Goal: Information Seeking & Learning: Find specific fact

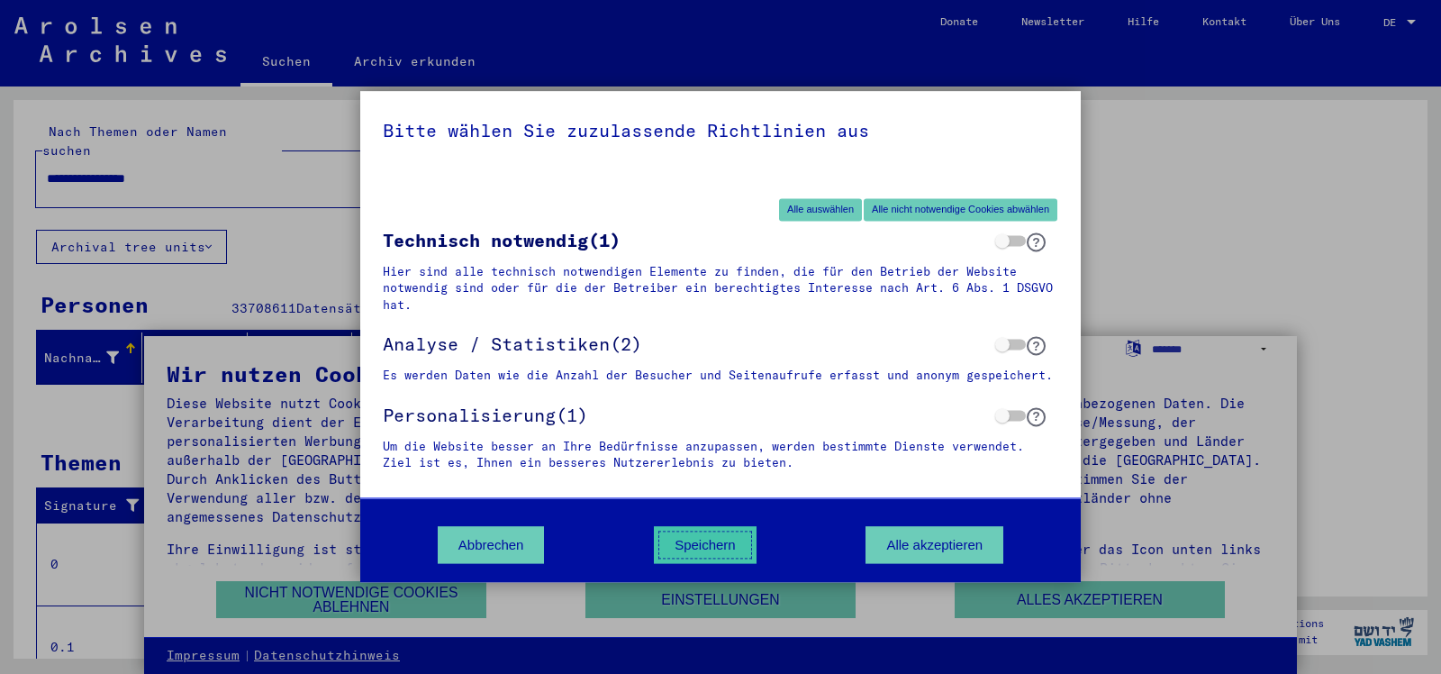
click at [711, 557] on button "Speichern" at bounding box center [705, 545] width 103 height 37
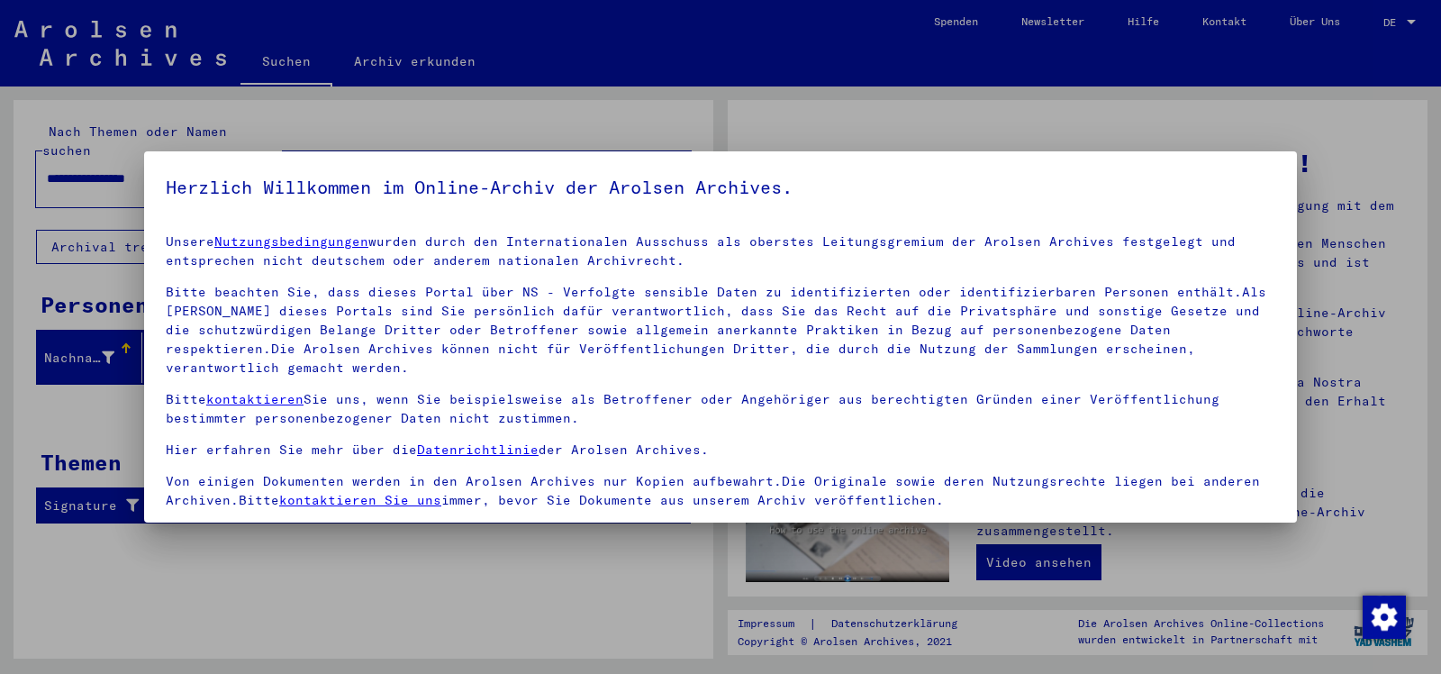
click at [171, 526] on span at bounding box center [173, 533] width 14 height 14
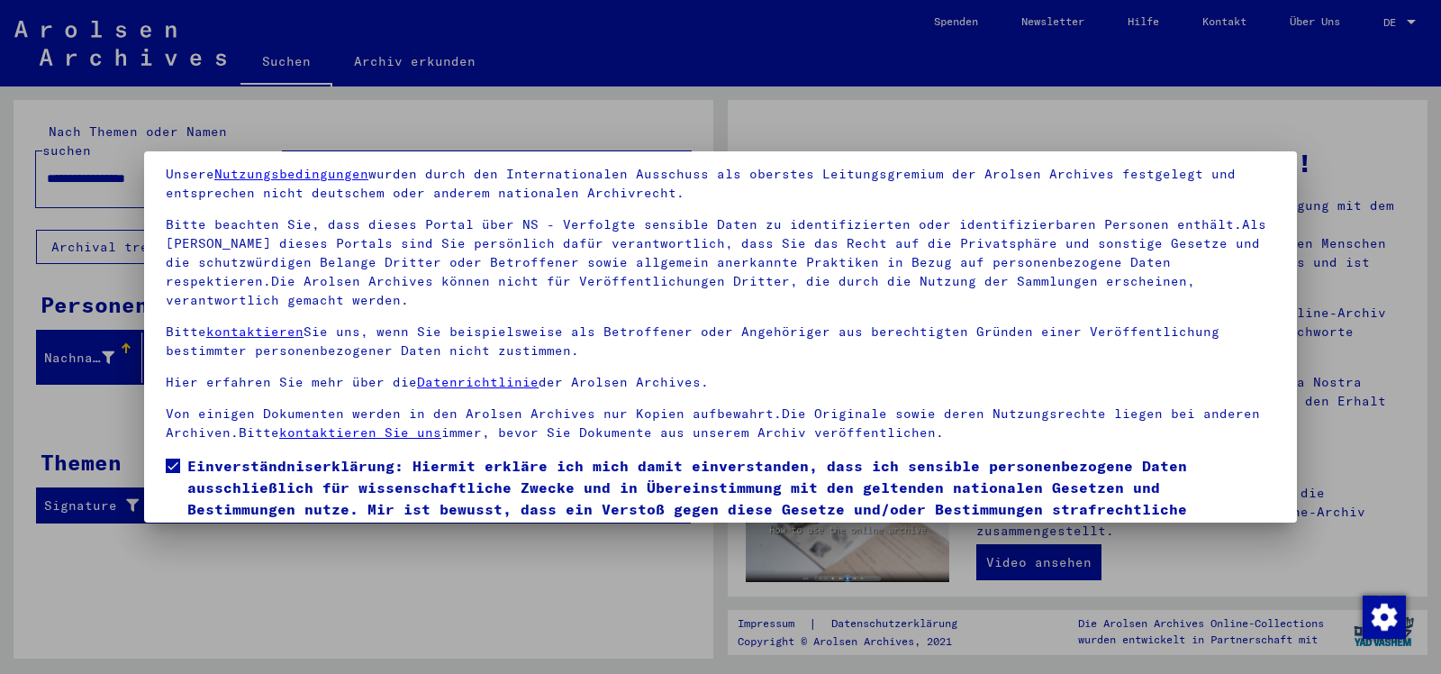
scroll to position [132, 0]
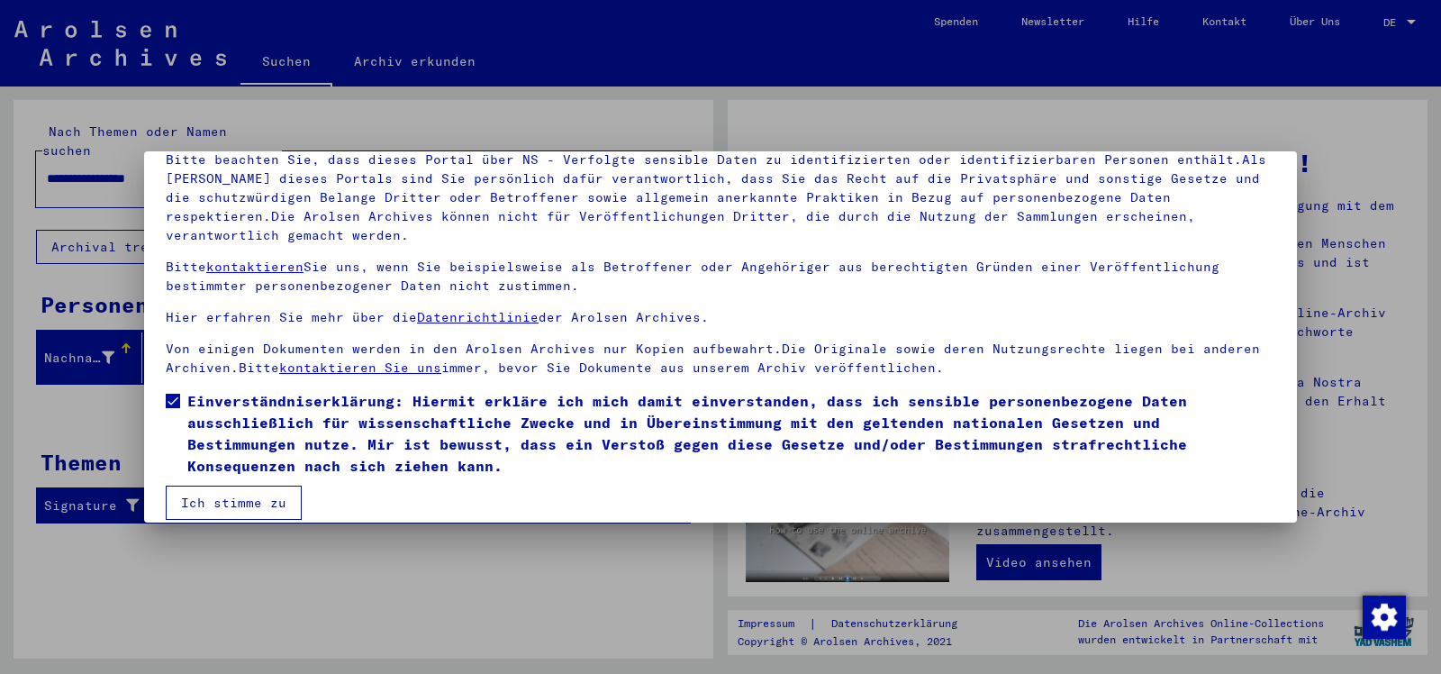
click at [266, 485] on button "Ich stimme zu" at bounding box center [234, 502] width 136 height 34
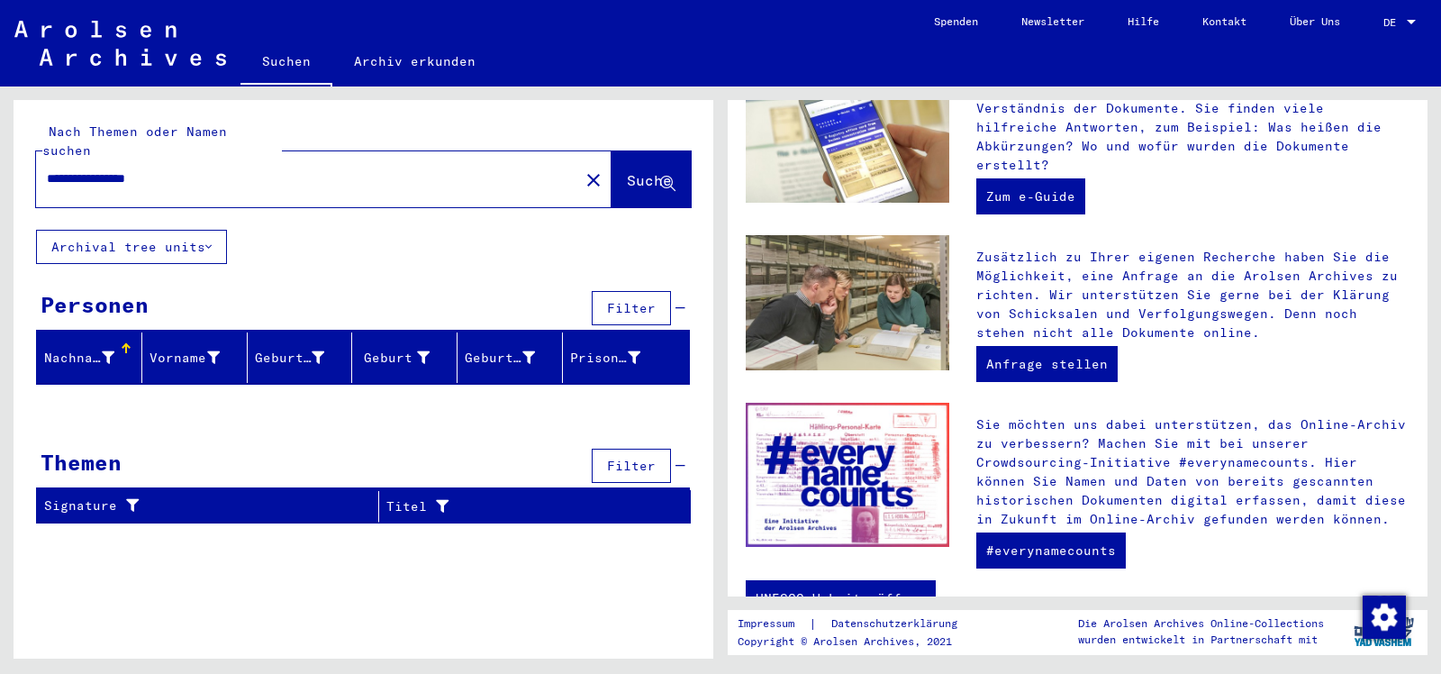
scroll to position [599, 0]
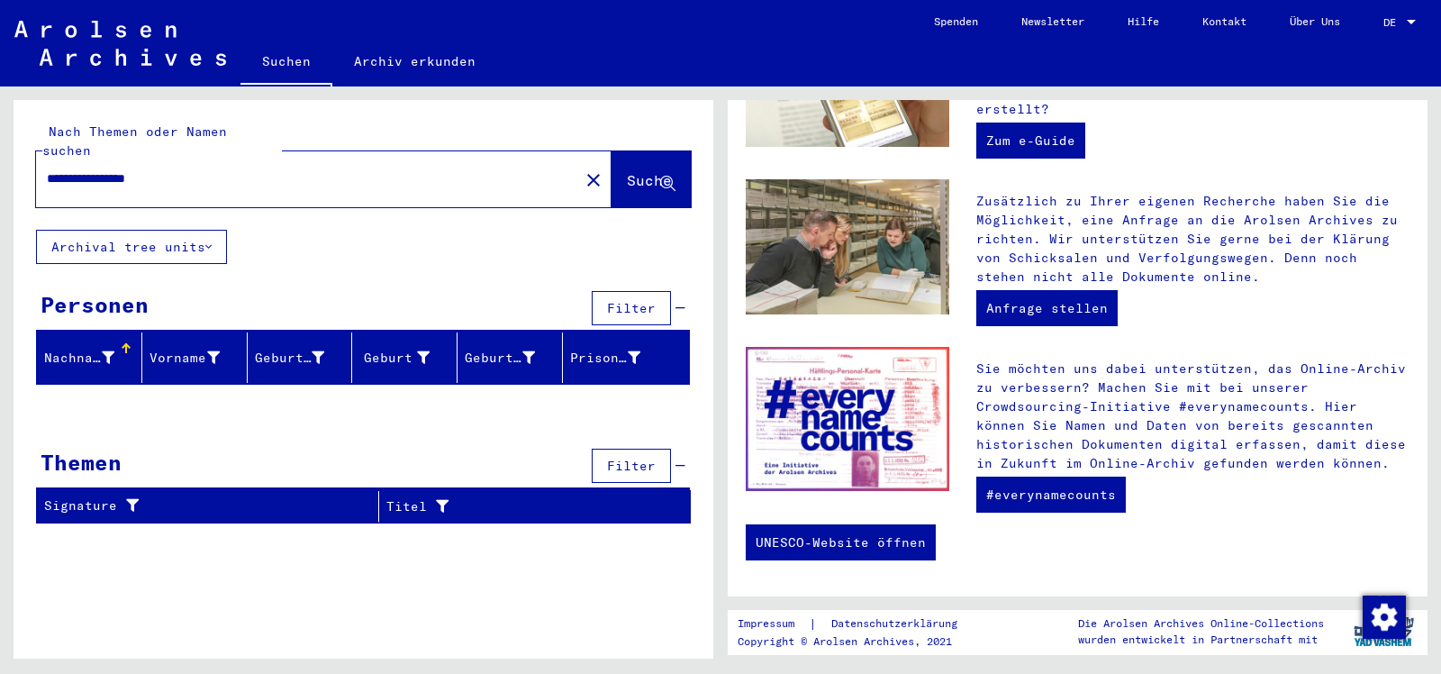
drag, startPoint x: 102, startPoint y: 158, endPoint x: 0, endPoint y: 181, distance: 104.2
click at [47, 181] on input "**********" at bounding box center [302, 178] width 511 height 19
type input "*********"
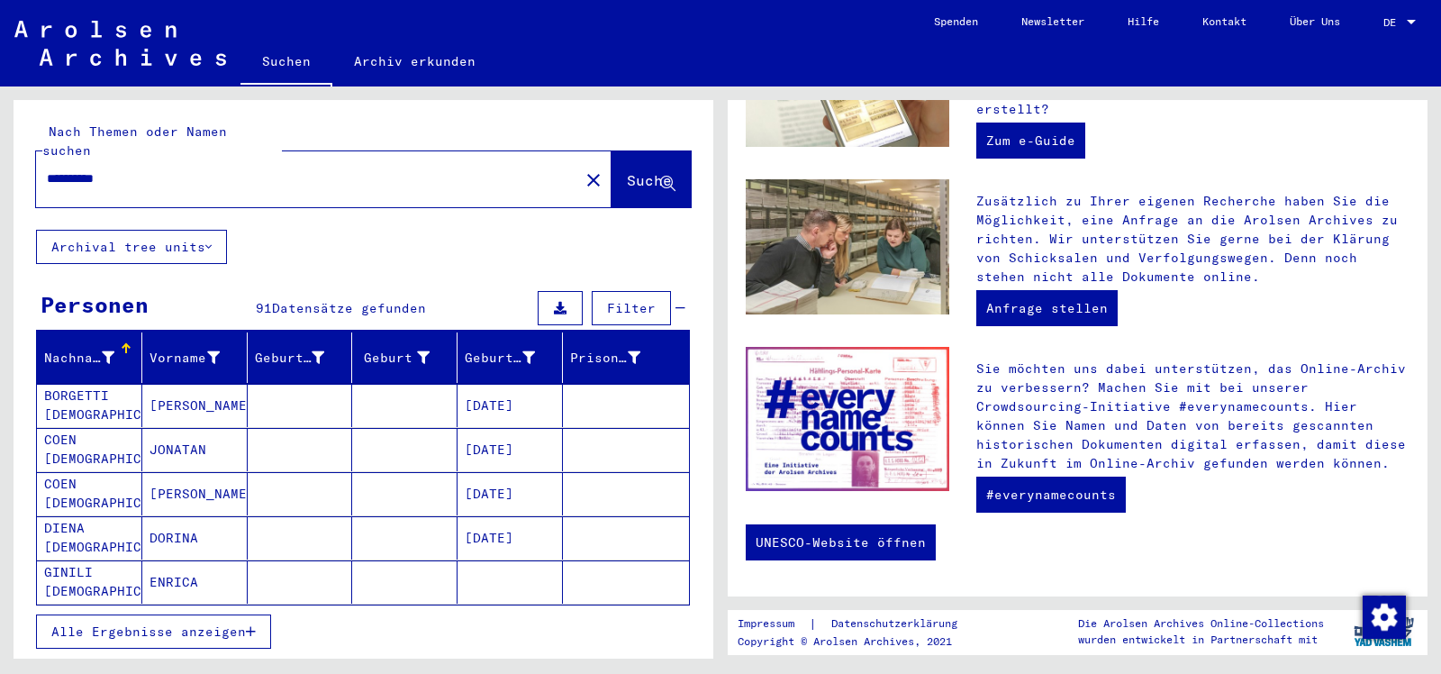
click at [169, 623] on span "Alle Ergebnisse anzeigen" at bounding box center [148, 631] width 195 height 16
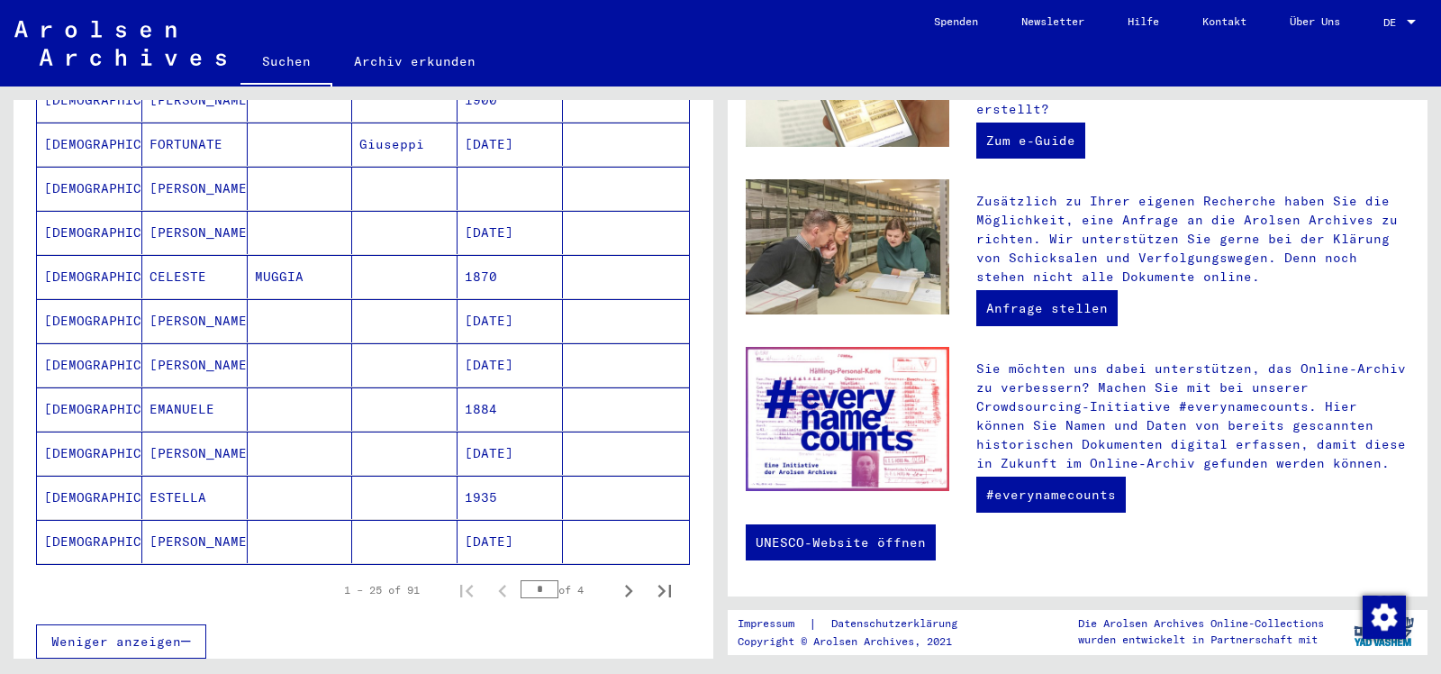
scroll to position [928, 0]
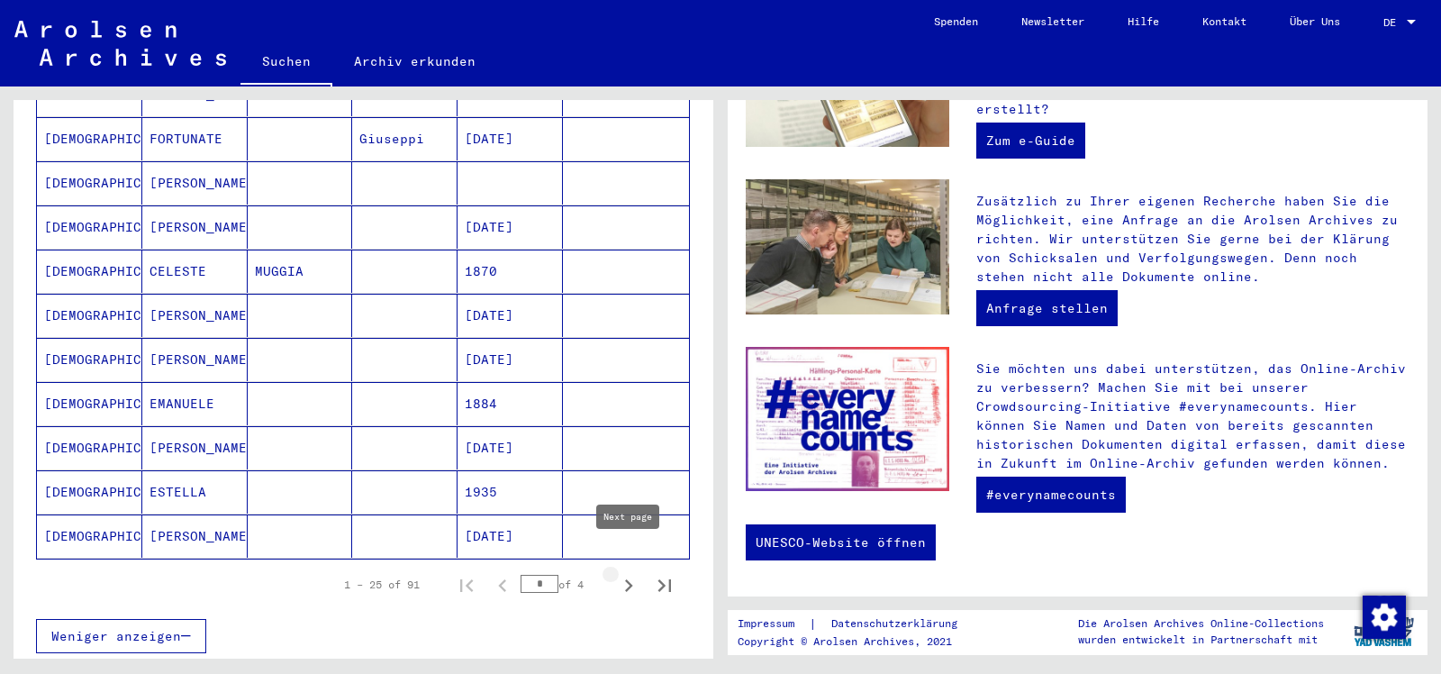
click at [626, 573] on icon "Next page" at bounding box center [628, 585] width 25 height 25
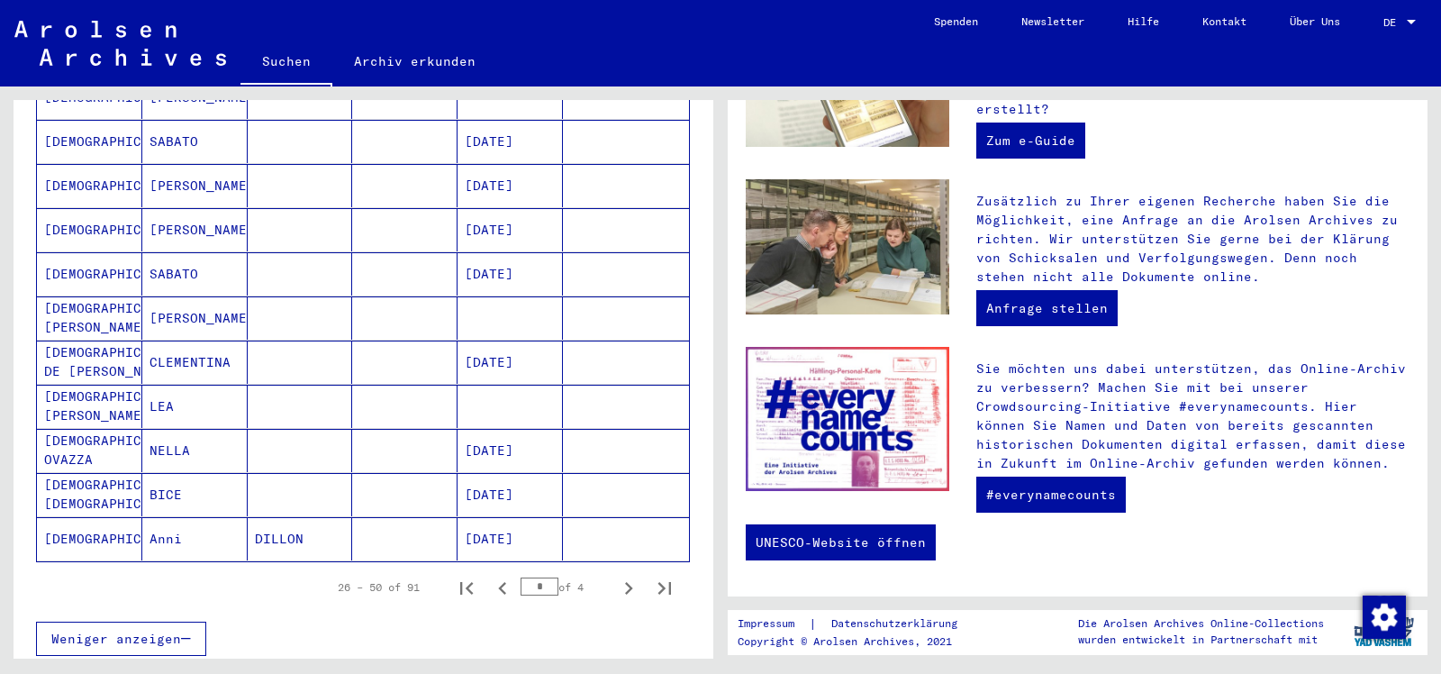
scroll to position [934, 0]
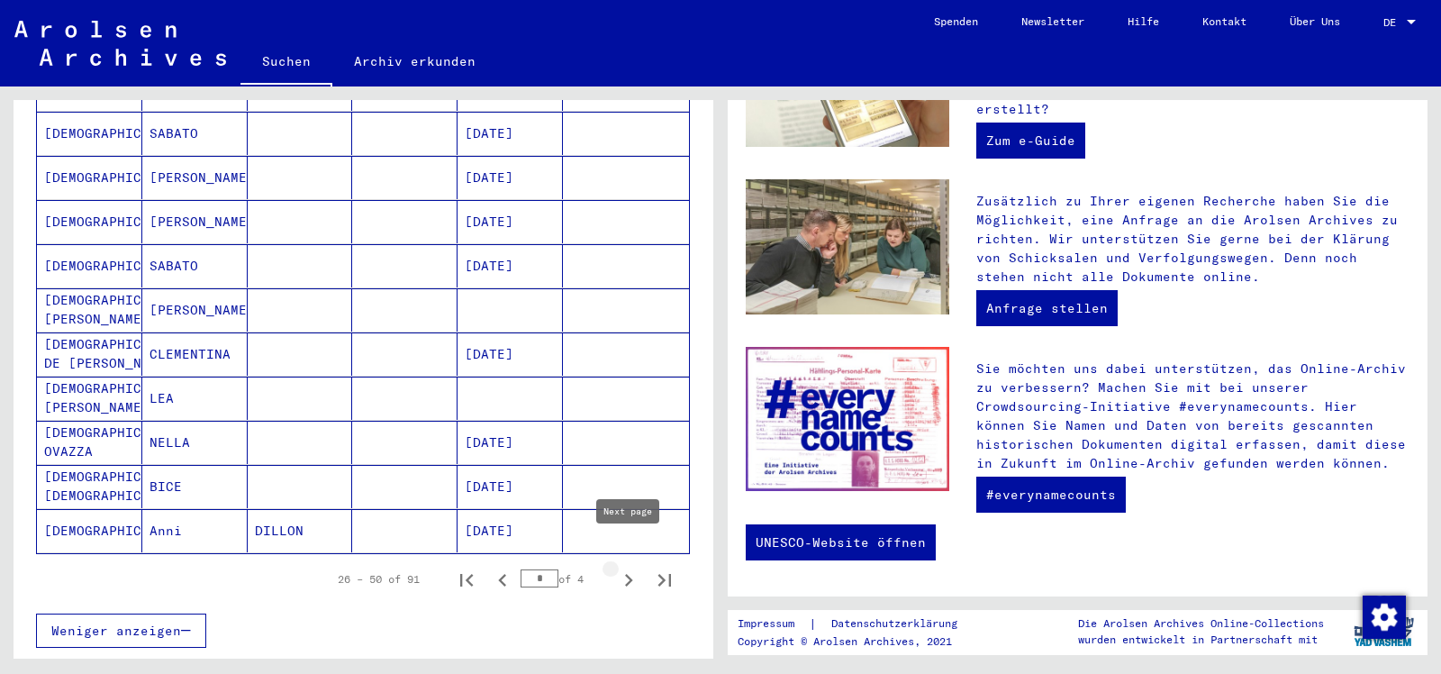
click at [633, 567] on icon "Next page" at bounding box center [628, 579] width 25 height 25
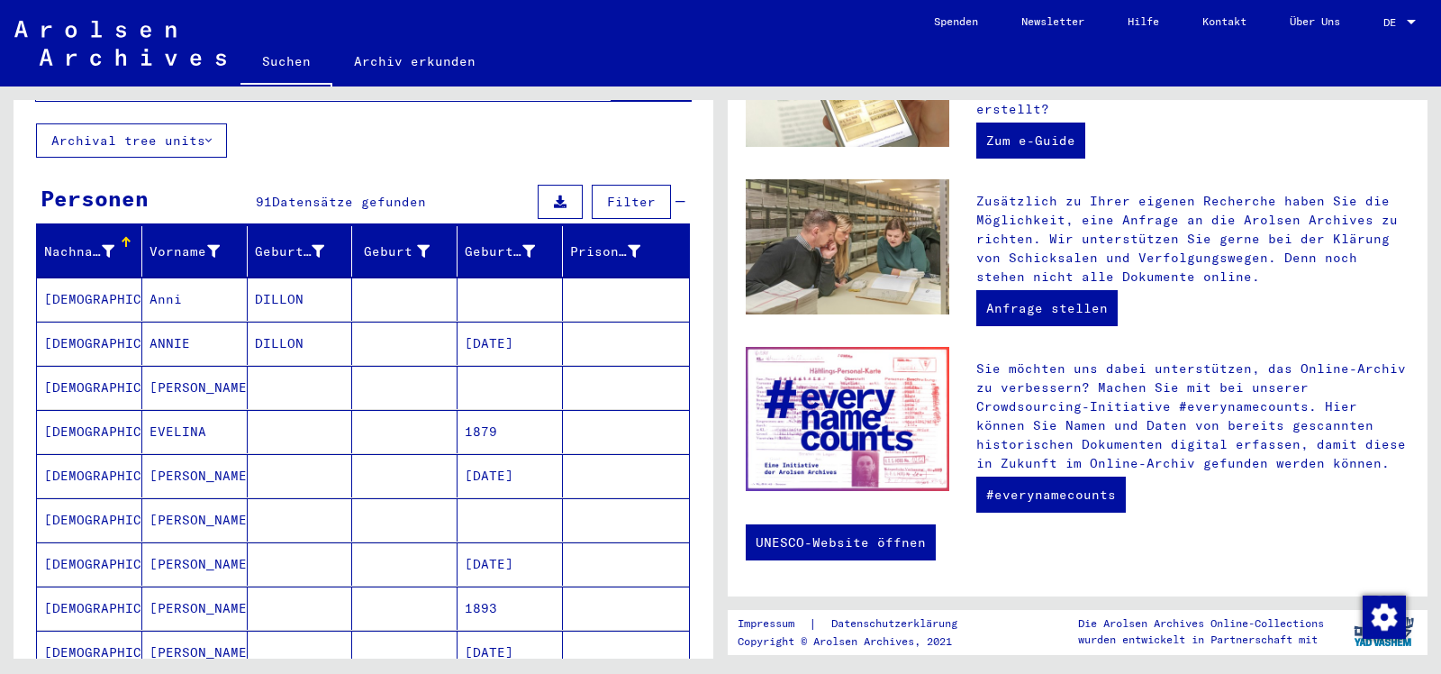
scroll to position [0, 0]
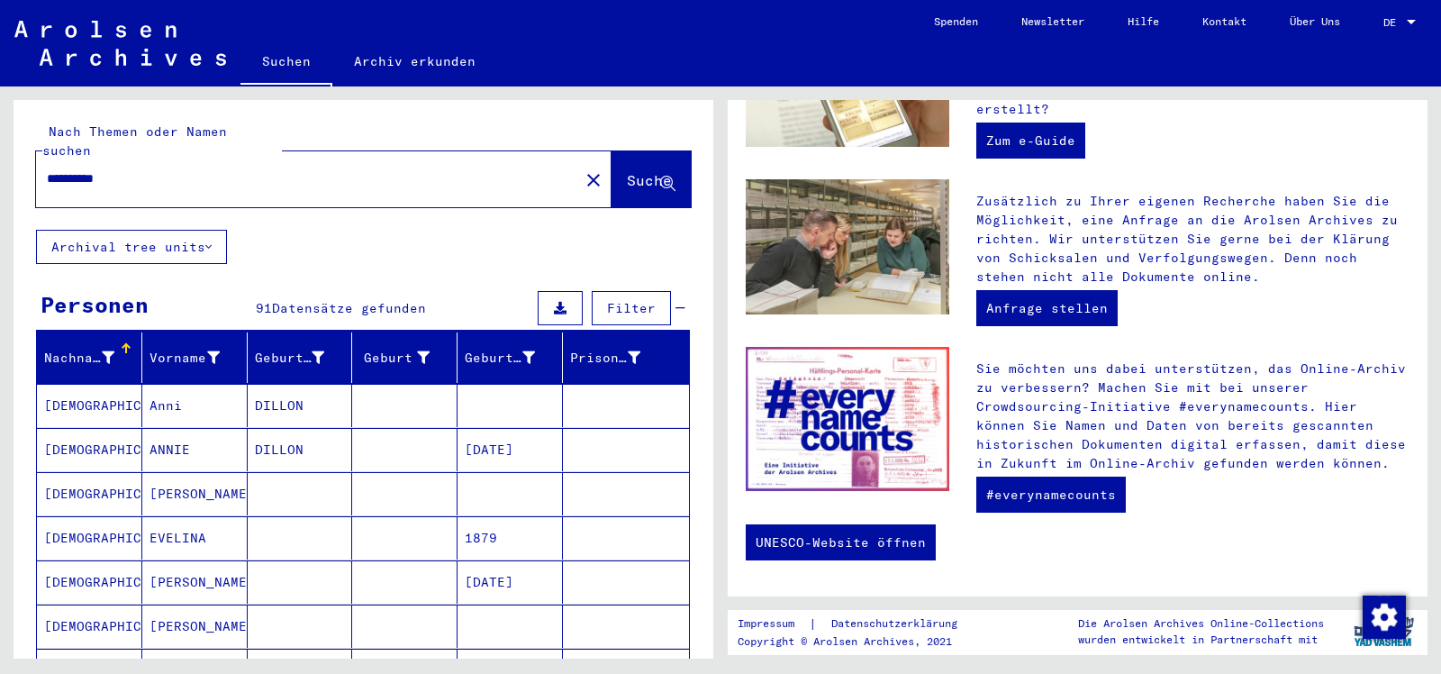
drag, startPoint x: 712, startPoint y: 498, endPoint x: 709, endPoint y: 231, distance: 266.6
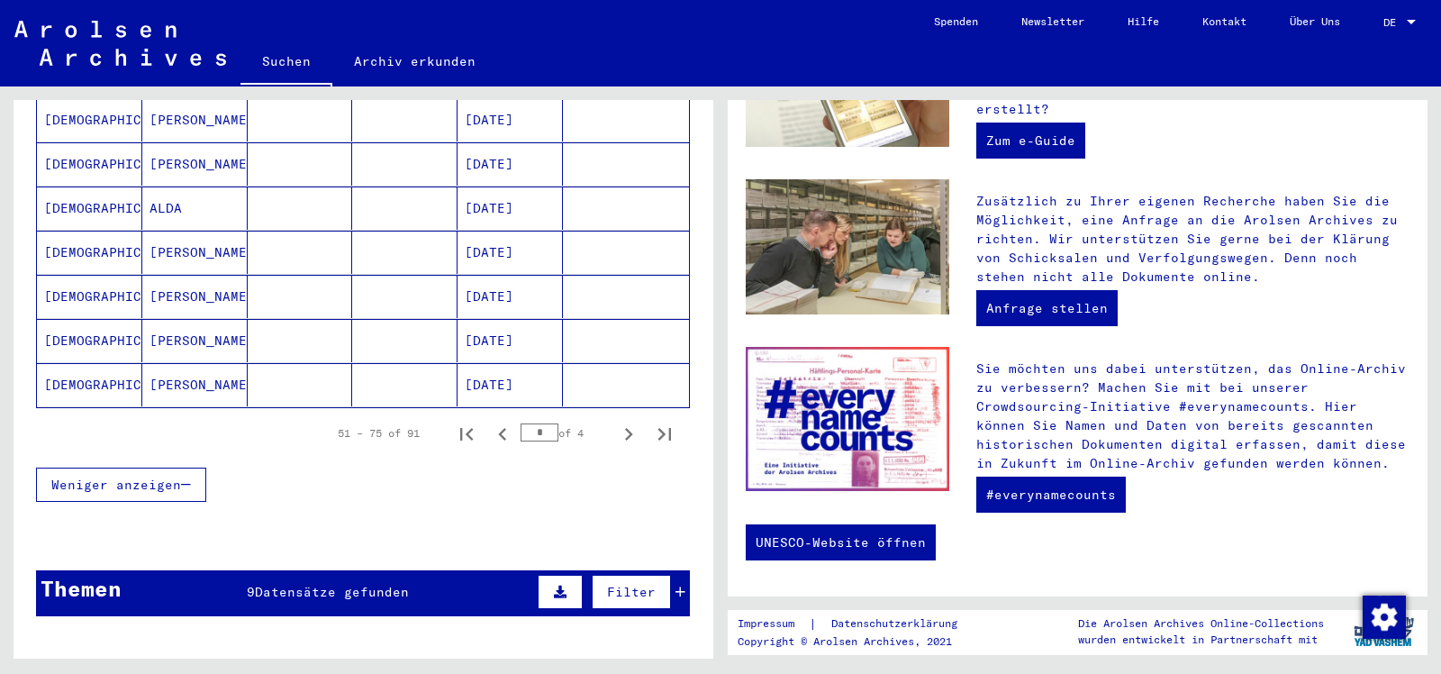
scroll to position [1085, 0]
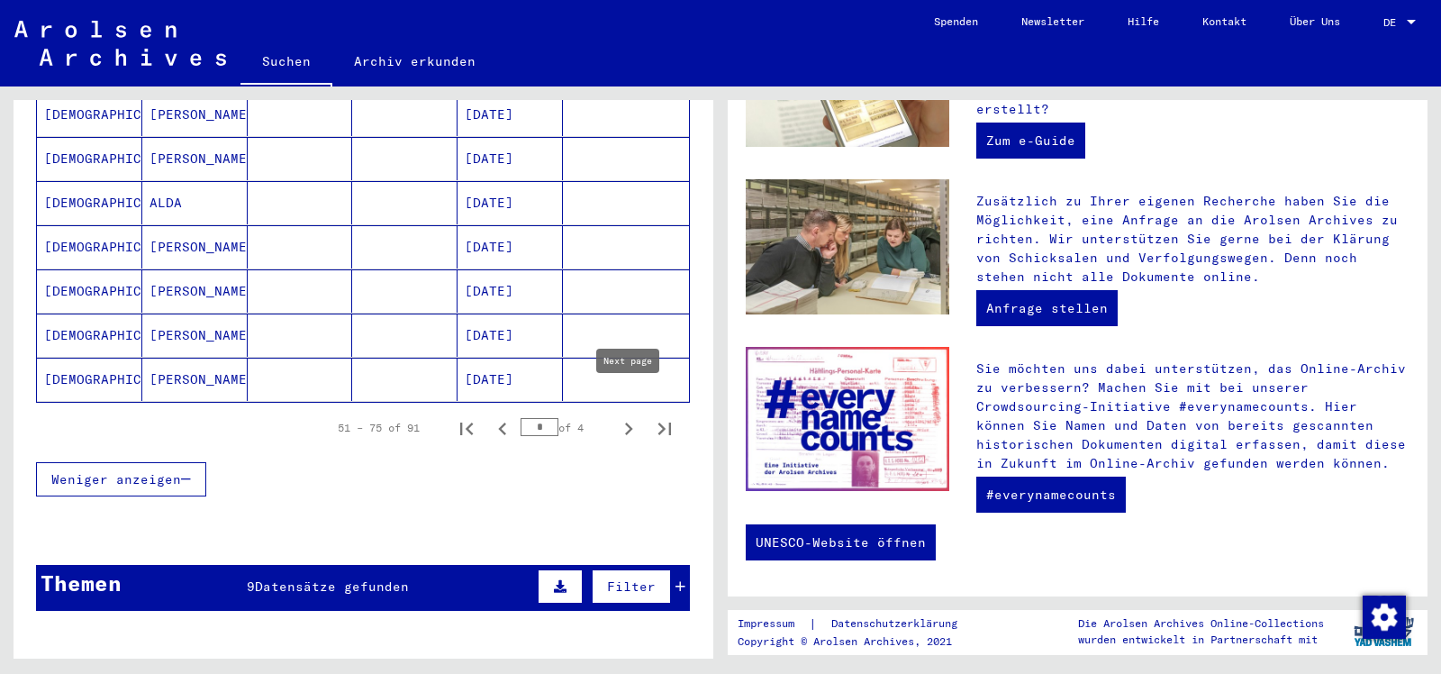
click at [633, 416] on icon "Next page" at bounding box center [628, 428] width 25 height 25
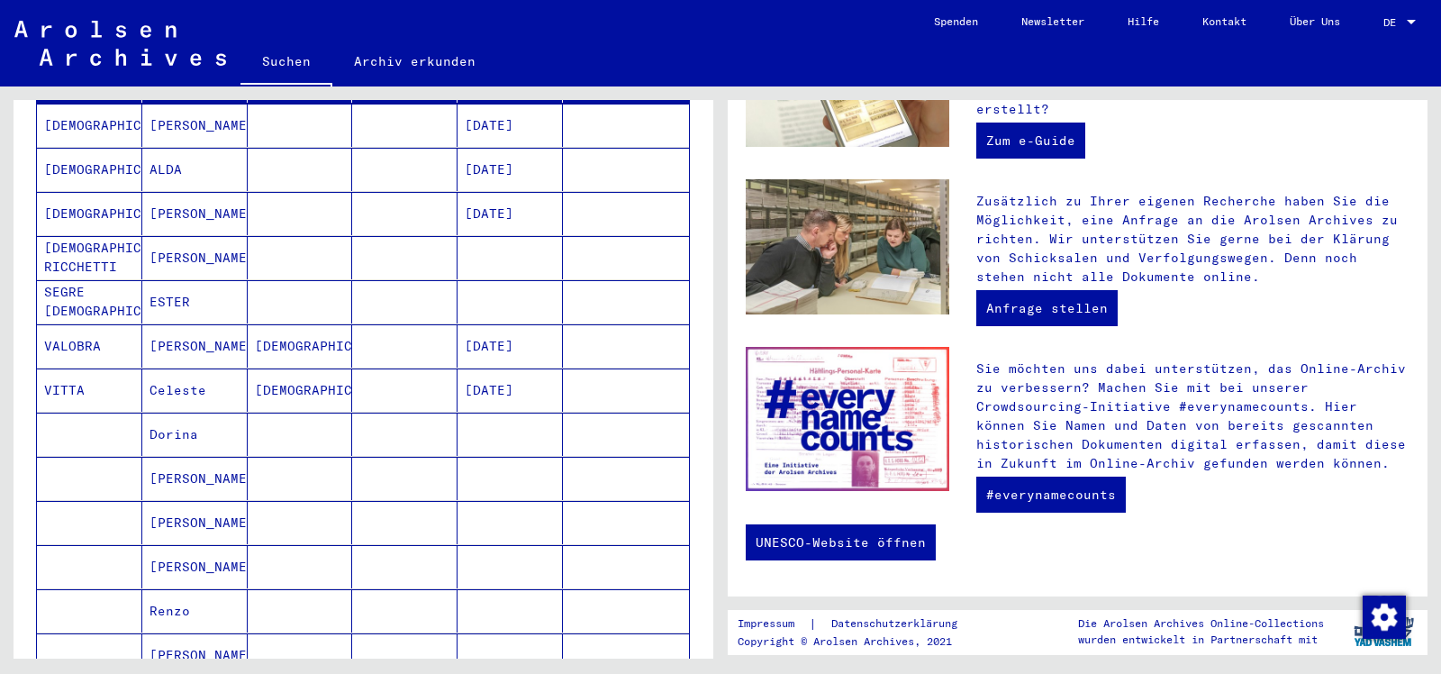
scroll to position [284, 0]
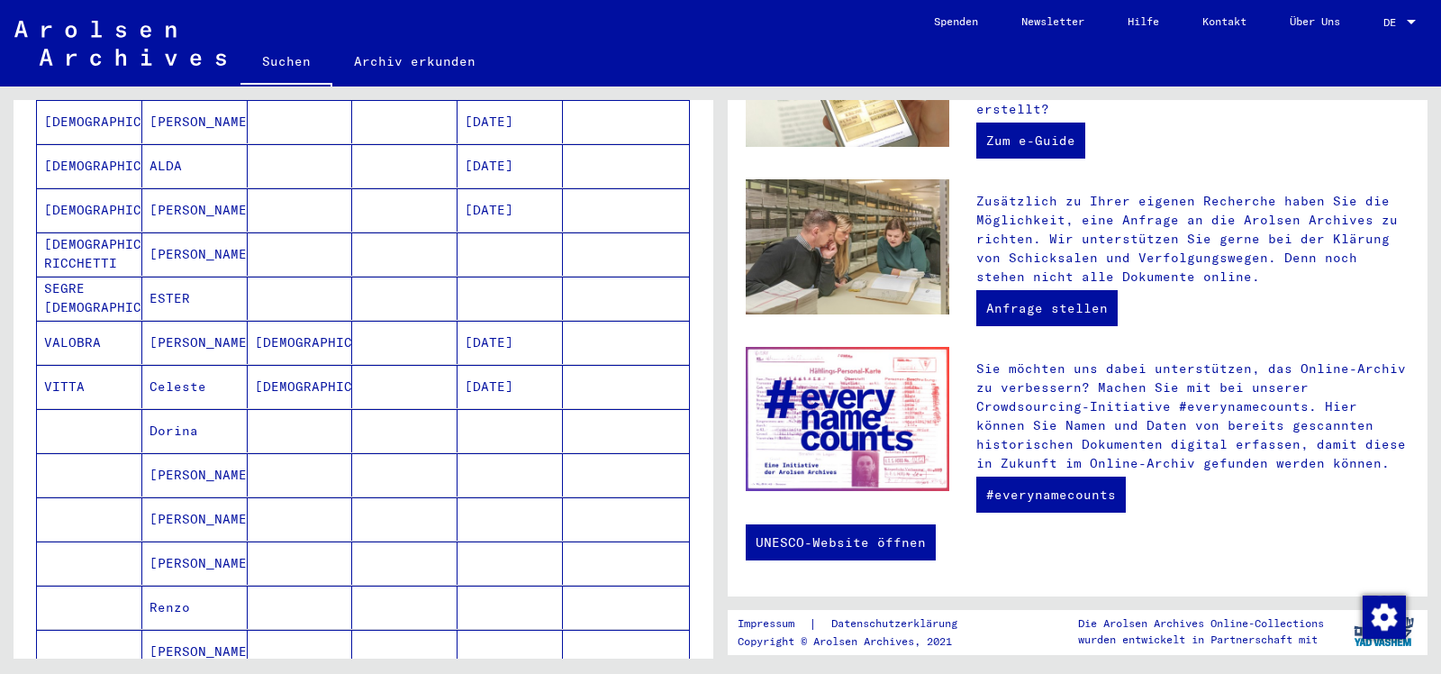
click at [111, 276] on mat-cell "SEGRE [DEMOGRAPHIC_DATA]" at bounding box center [89, 297] width 105 height 43
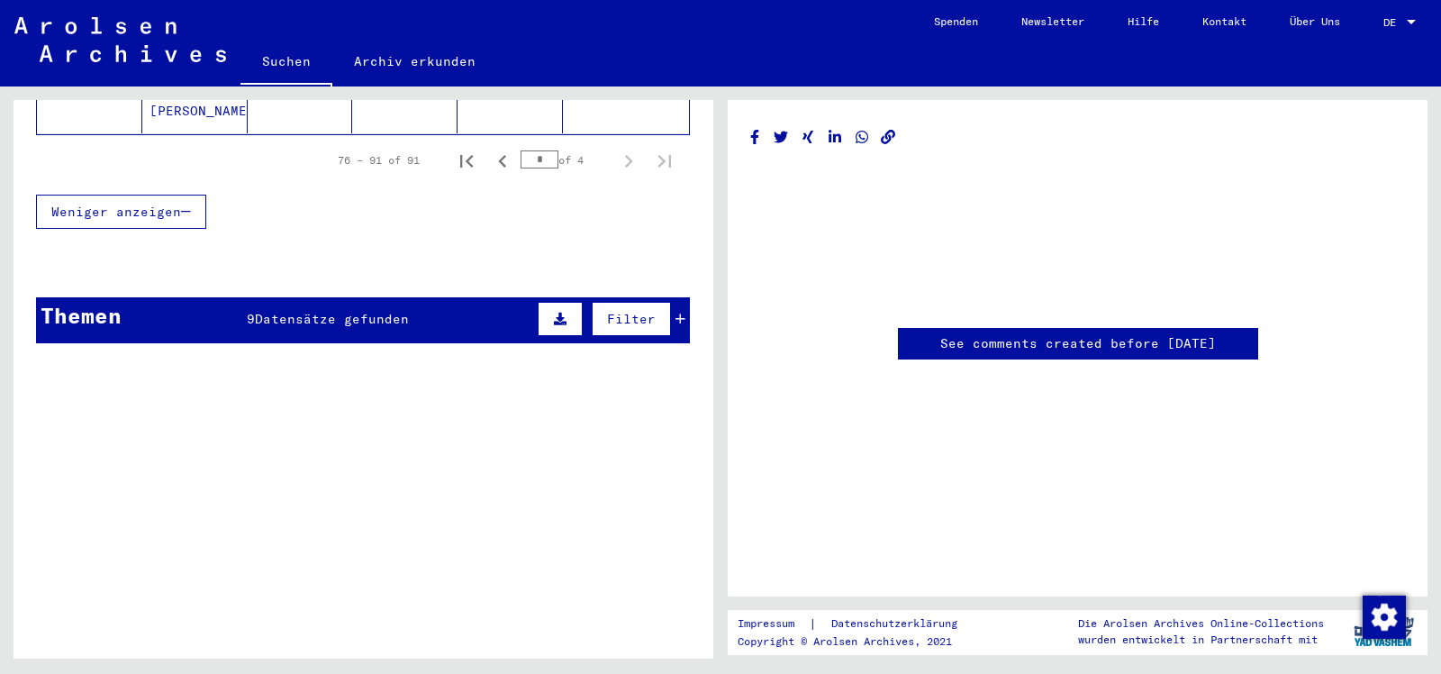
scroll to position [972, 0]
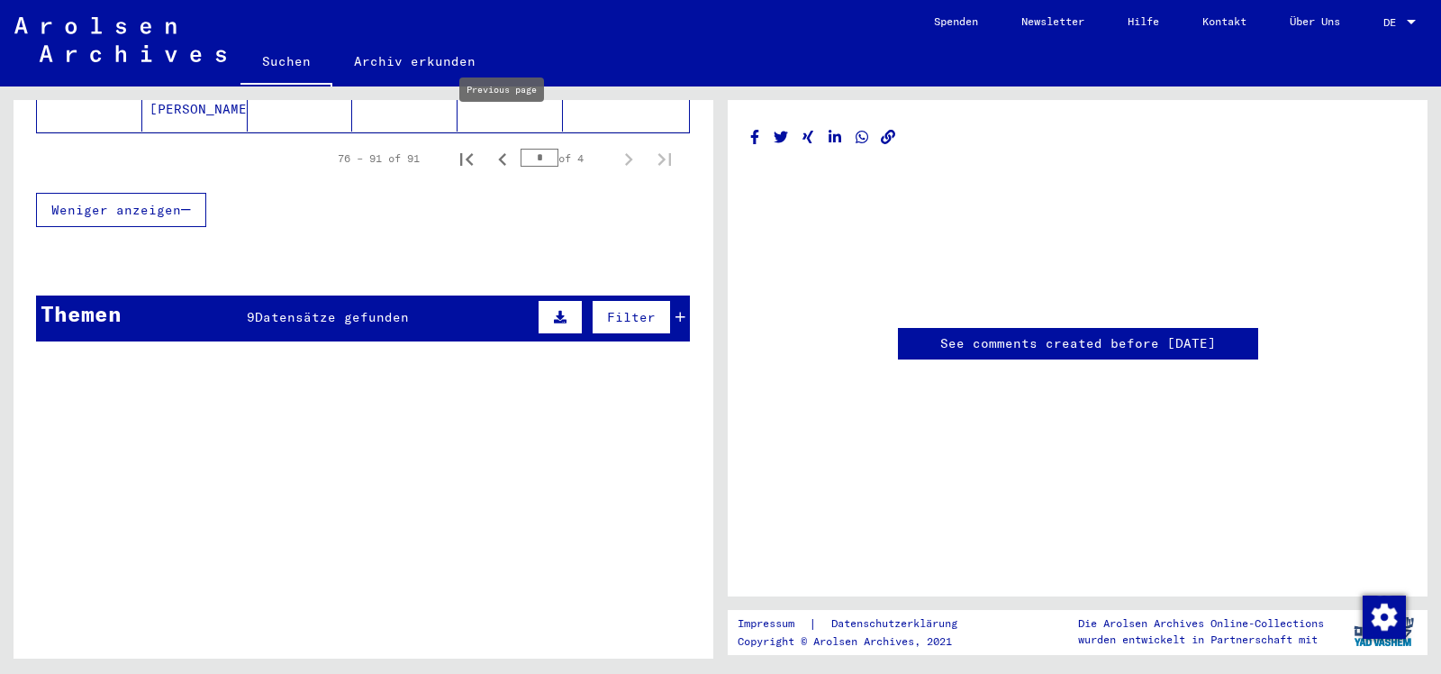
click at [502, 153] on icon "Previous page" at bounding box center [502, 159] width 8 height 13
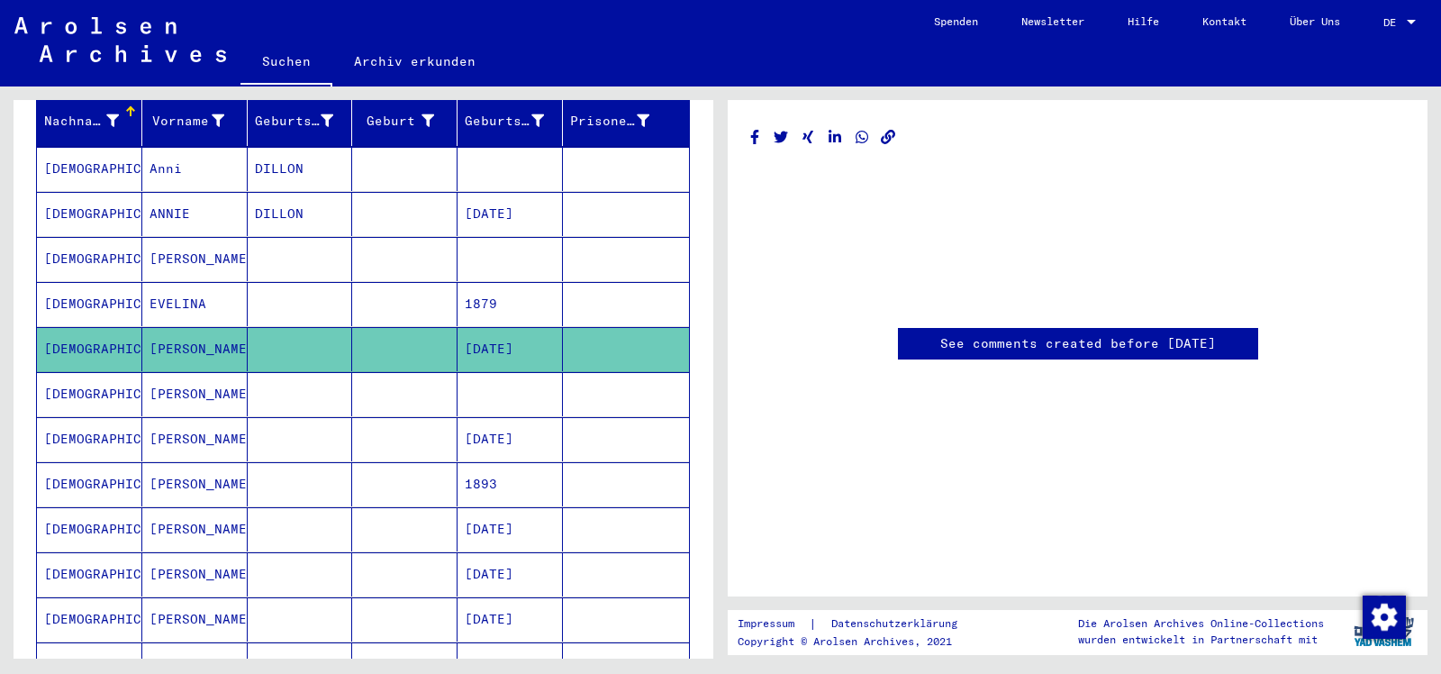
scroll to position [235, 0]
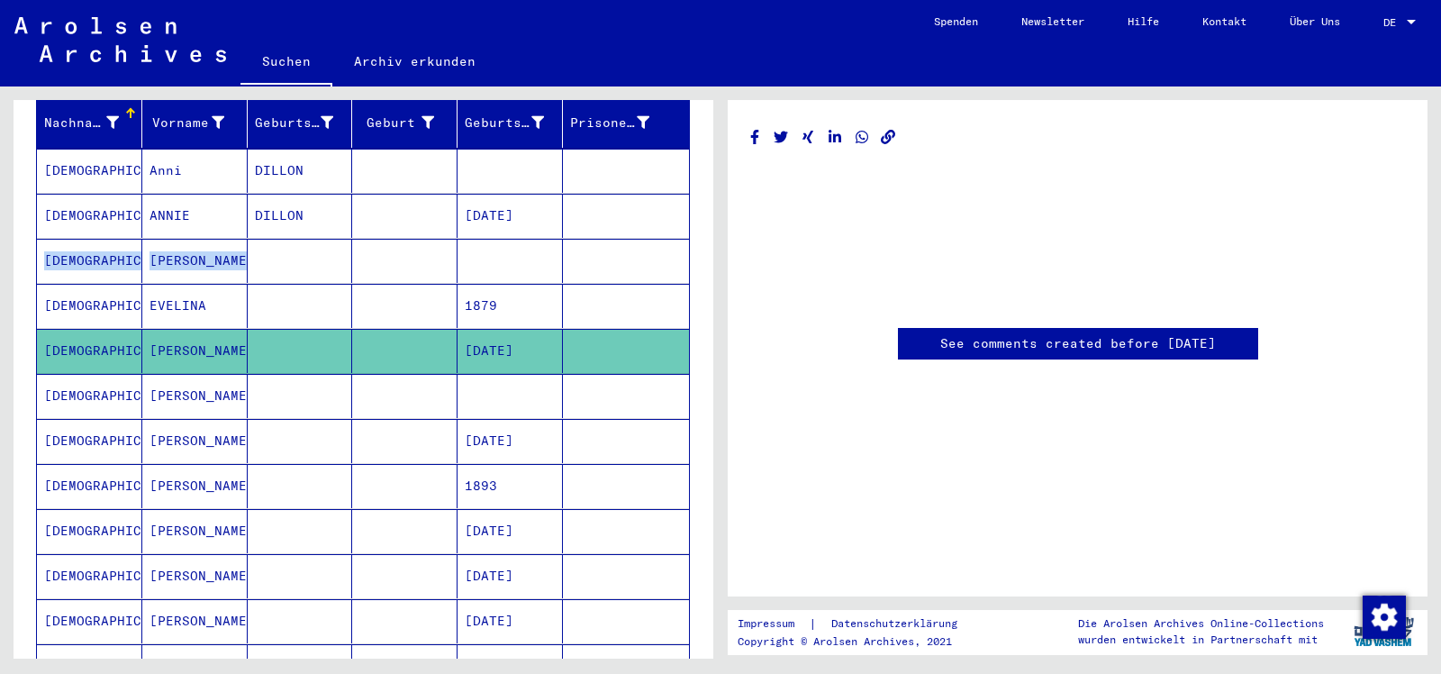
drag, startPoint x: 703, startPoint y: 240, endPoint x: 710, endPoint y: 204, distance: 36.6
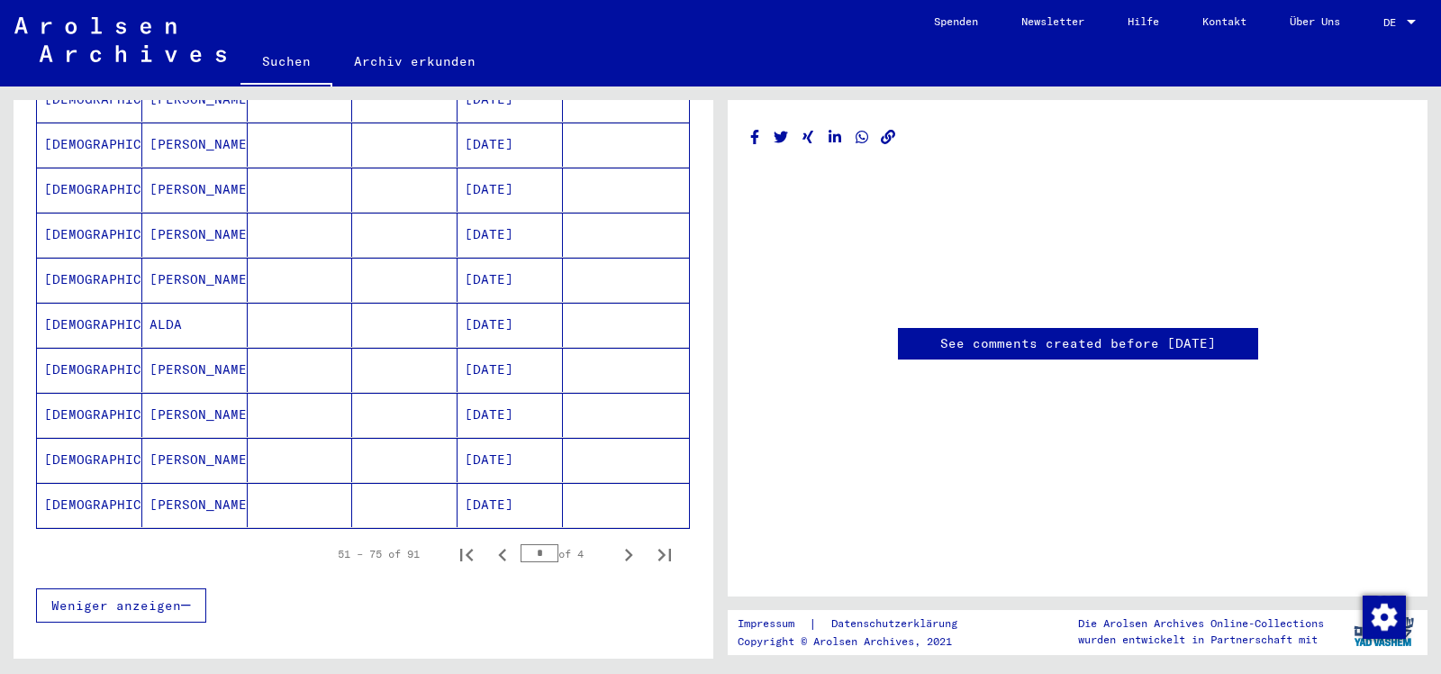
scroll to position [970, 0]
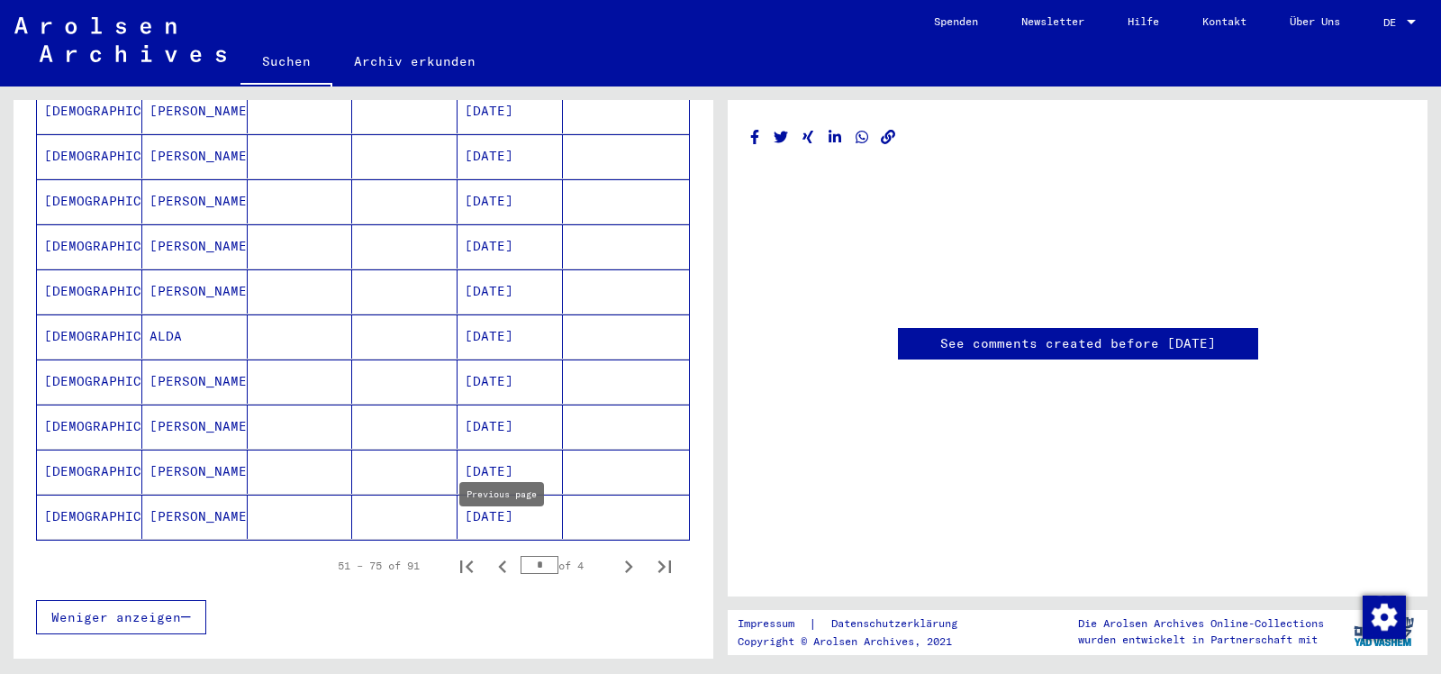
click at [505, 554] on icon "Previous page" at bounding box center [502, 566] width 25 height 25
type input "*"
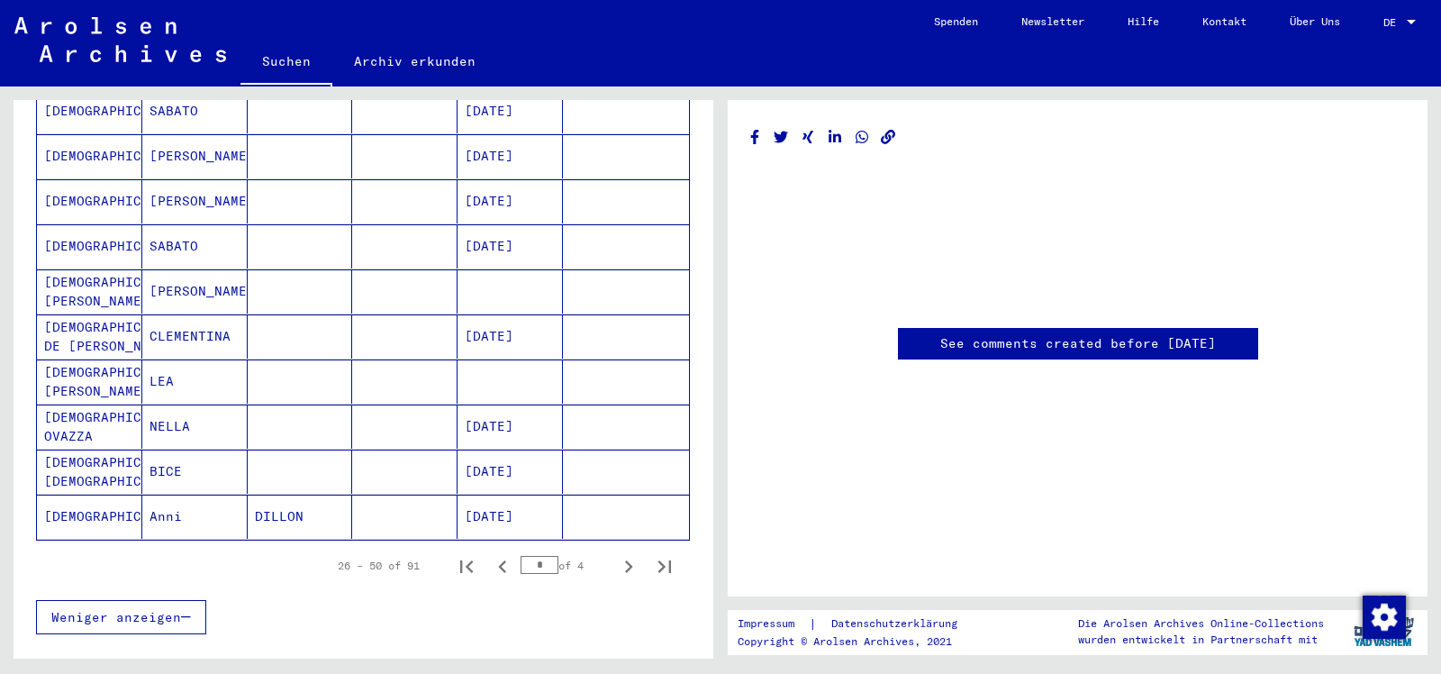
click at [94, 449] on mat-cell "[DEMOGRAPHIC_DATA] [DEMOGRAPHIC_DATA]" at bounding box center [89, 471] width 105 height 44
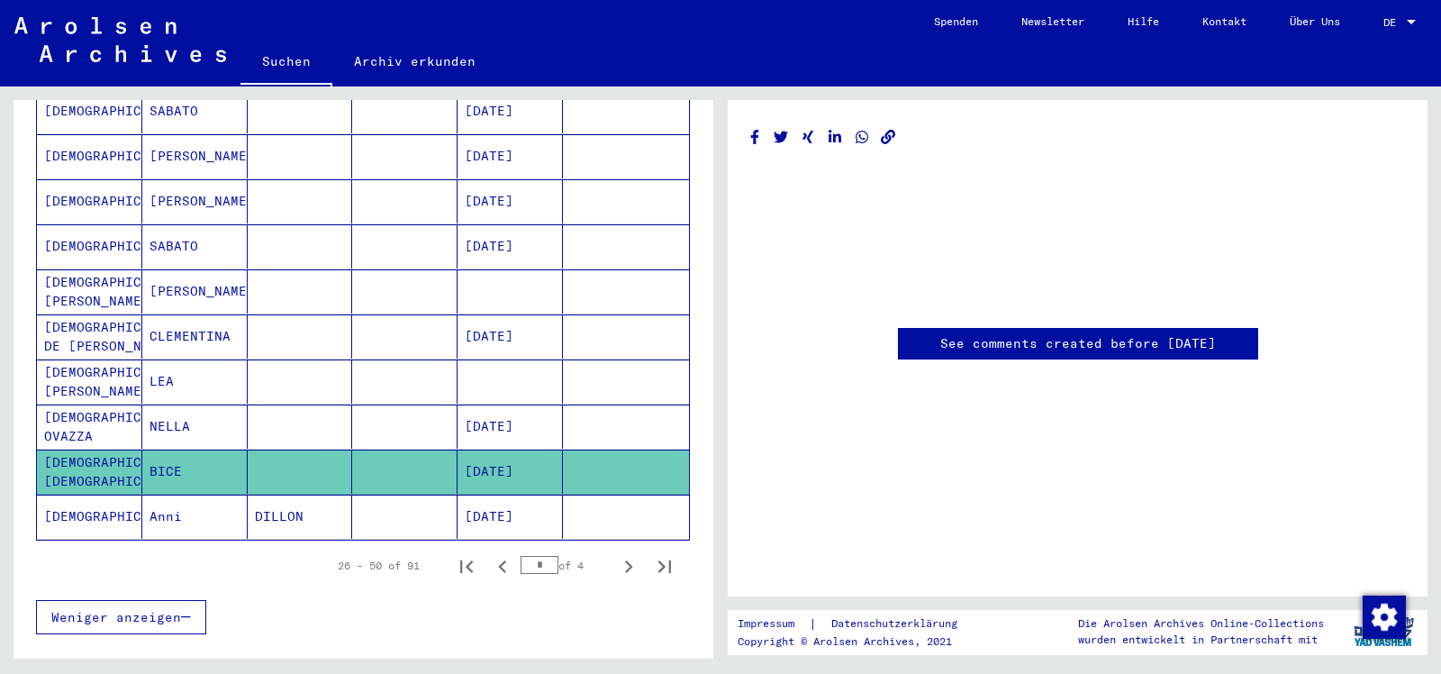
click at [94, 449] on mat-cell "[DEMOGRAPHIC_DATA] [DEMOGRAPHIC_DATA]" at bounding box center [89, 471] width 105 height 44
click at [241, 449] on mat-cell "BICE" at bounding box center [194, 471] width 105 height 44
click at [91, 449] on mat-cell "[DEMOGRAPHIC_DATA] [DEMOGRAPHIC_DATA]" at bounding box center [89, 471] width 105 height 44
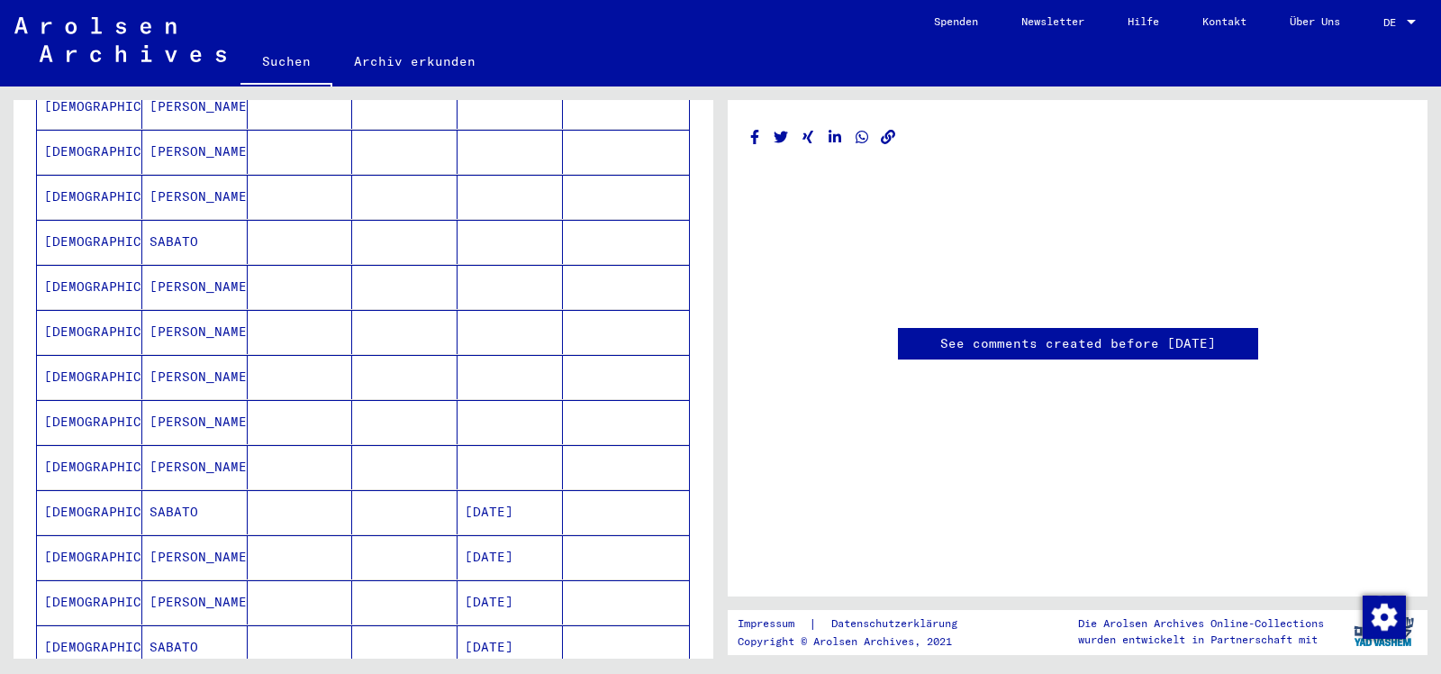
scroll to position [545, 0]
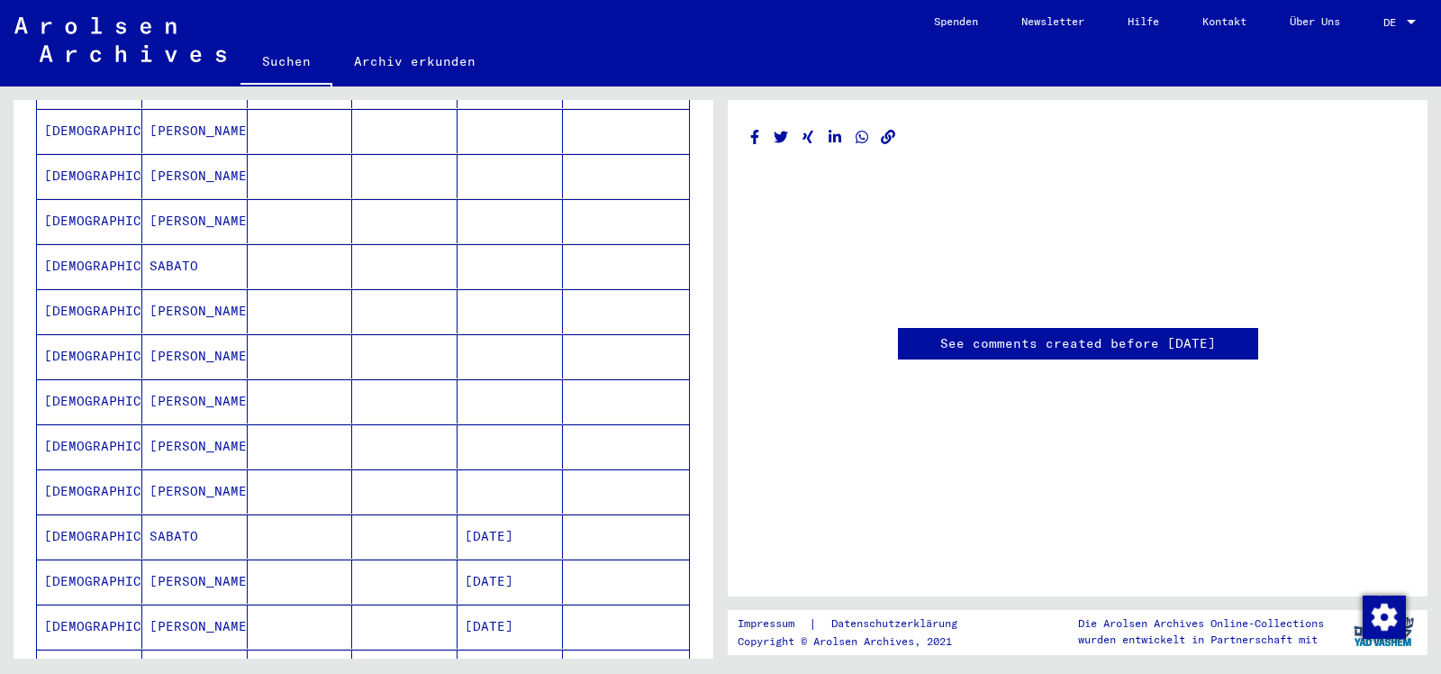
click at [169, 424] on mat-cell "[PERSON_NAME]" at bounding box center [194, 446] width 105 height 44
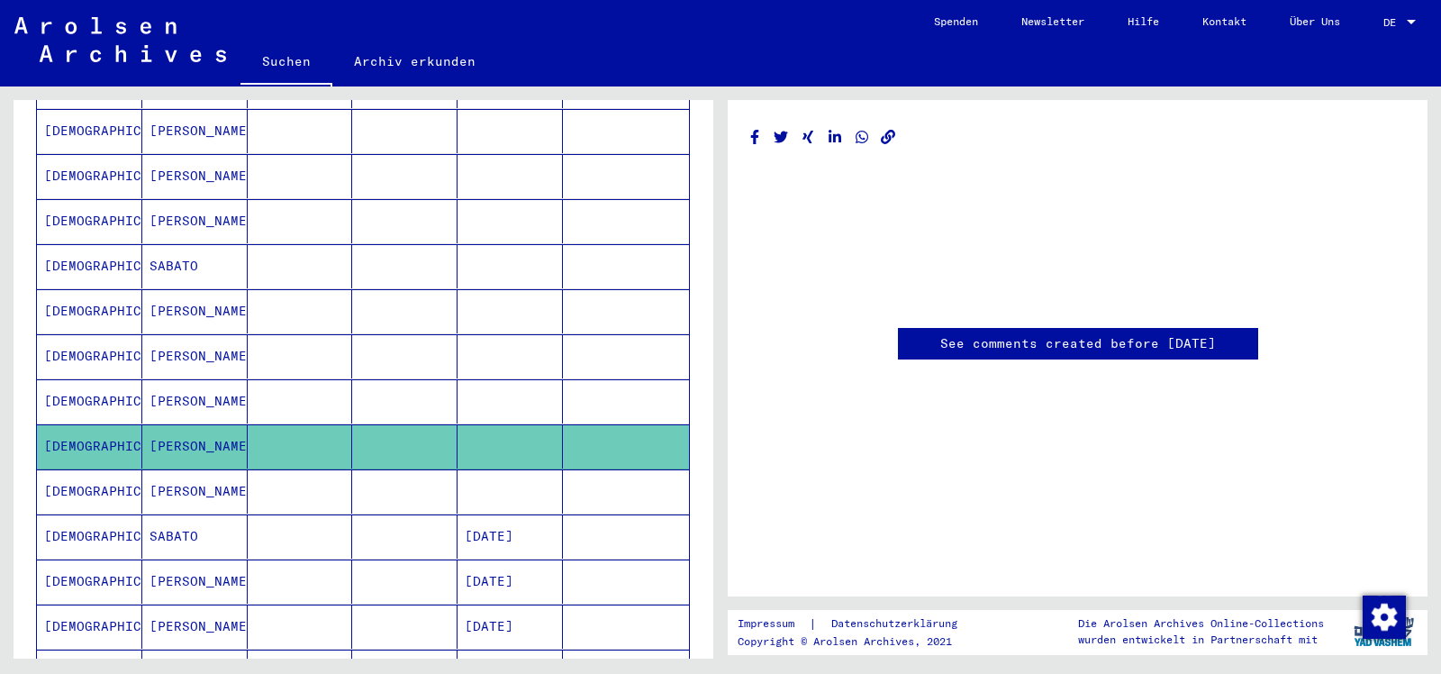
click at [169, 424] on mat-cell "[PERSON_NAME]" at bounding box center [194, 446] width 105 height 44
click at [155, 199] on mat-cell "[PERSON_NAME]" at bounding box center [194, 221] width 105 height 44
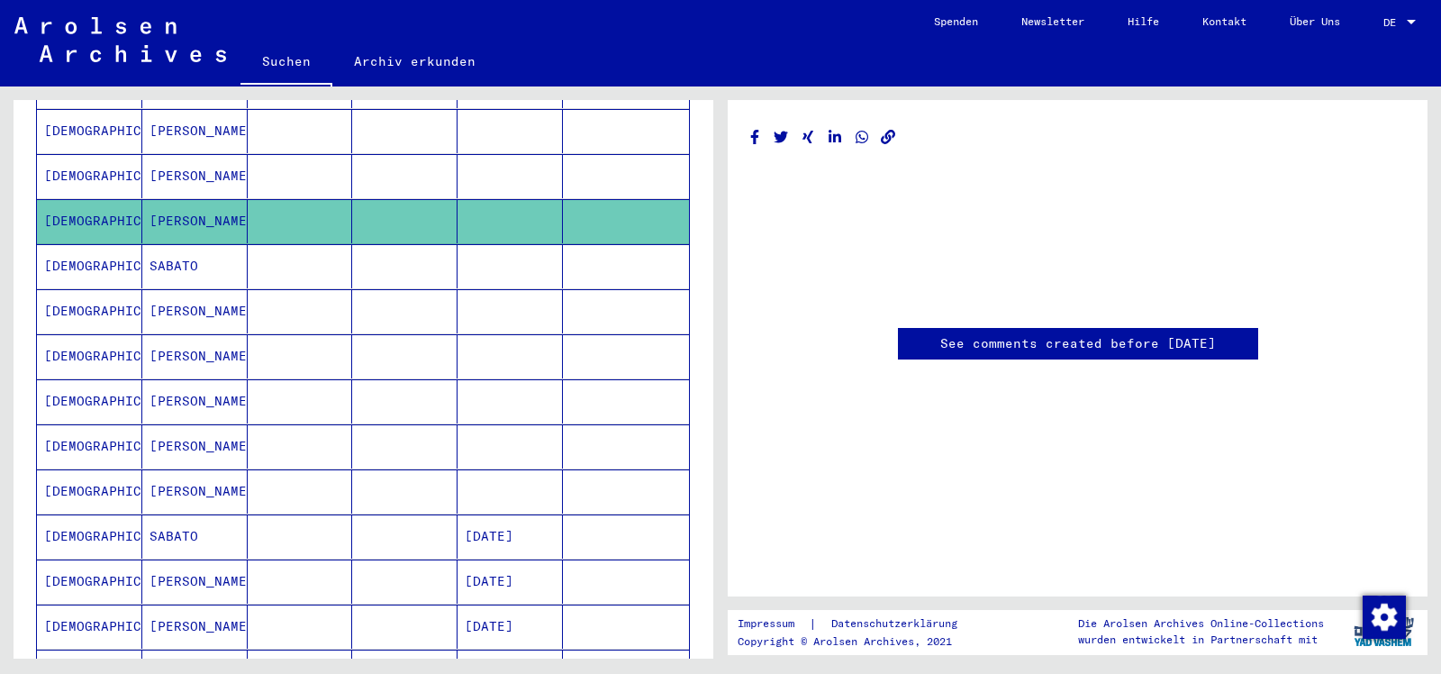
drag, startPoint x: 714, startPoint y: 323, endPoint x: 710, endPoint y: 276, distance: 47.9
click at [710, 276] on div "Nach Themen oder Namen suchen ********* close Suche Archival tree units Persone…" at bounding box center [360, 372] width 720 height 572
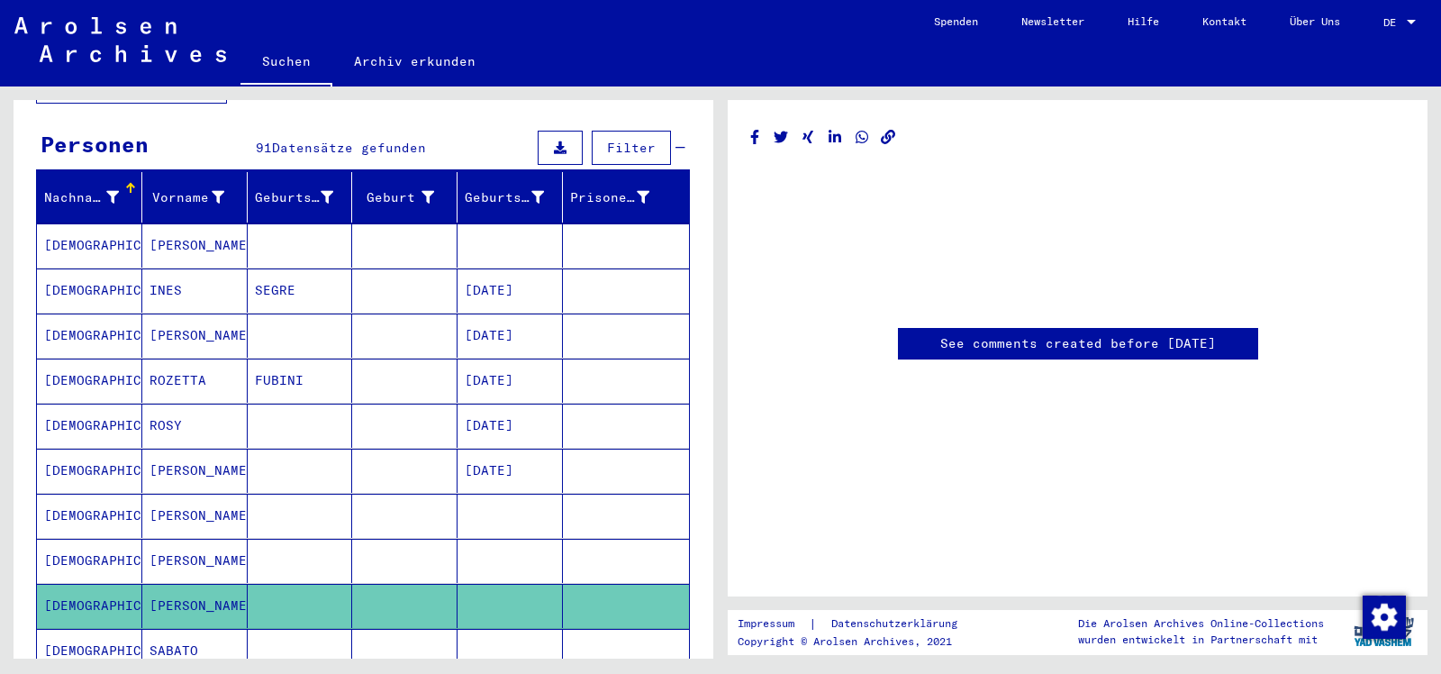
scroll to position [154, 0]
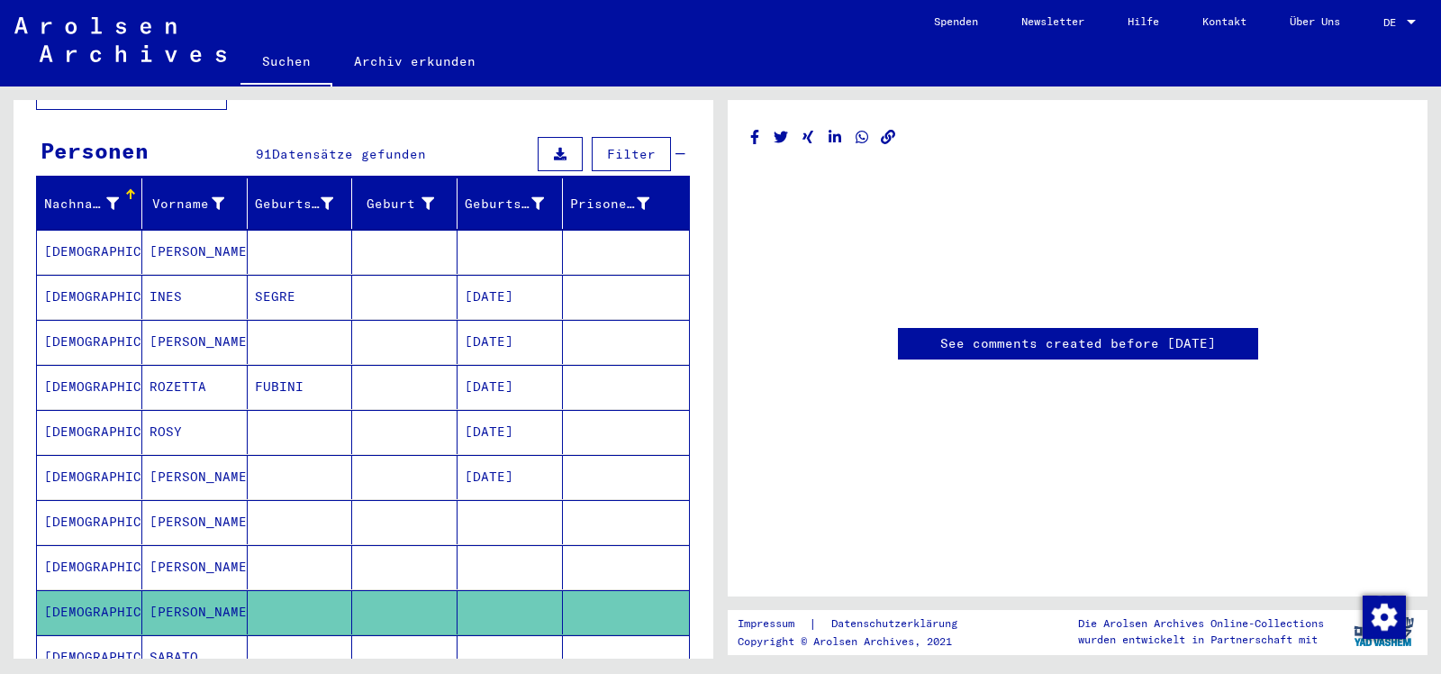
click at [186, 275] on mat-cell "INES" at bounding box center [194, 297] width 105 height 44
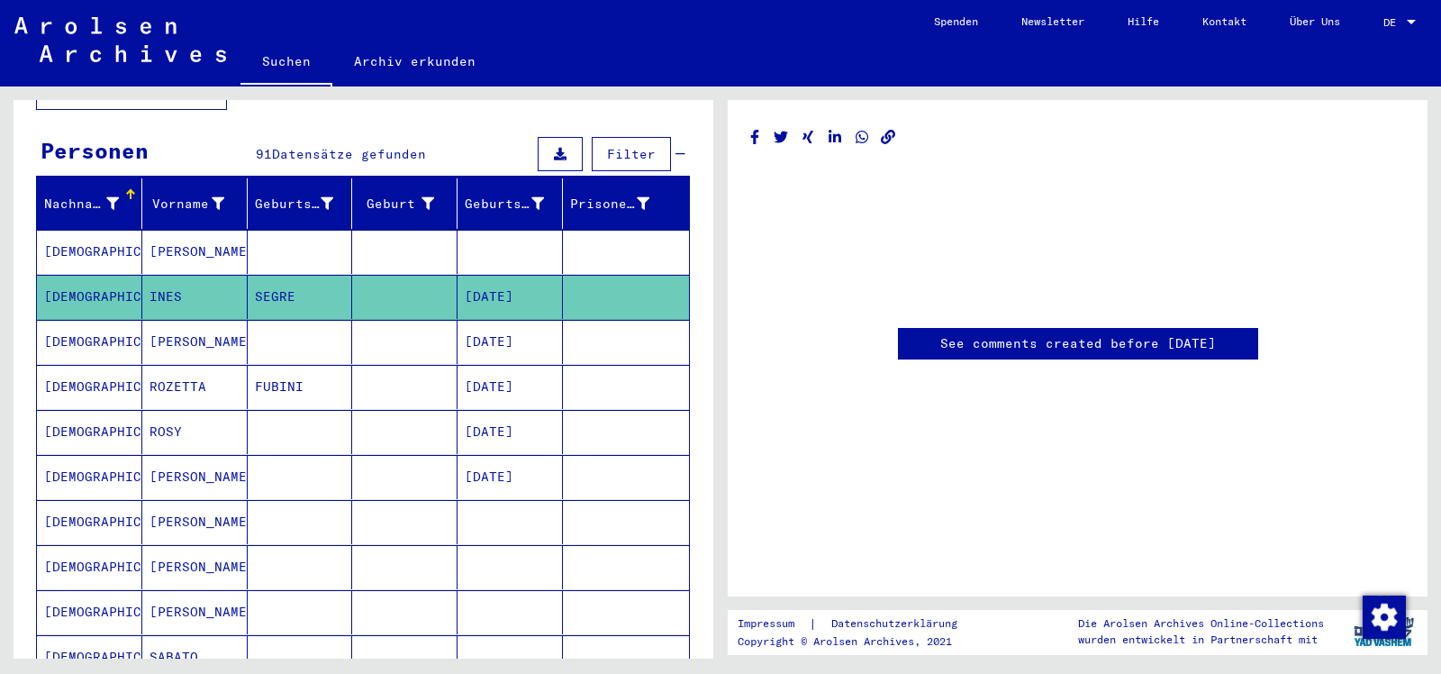
click at [186, 275] on mat-cell "INES" at bounding box center [194, 297] width 105 height 44
click at [70, 282] on mat-cell "[DEMOGRAPHIC_DATA]" at bounding box center [89, 297] width 105 height 44
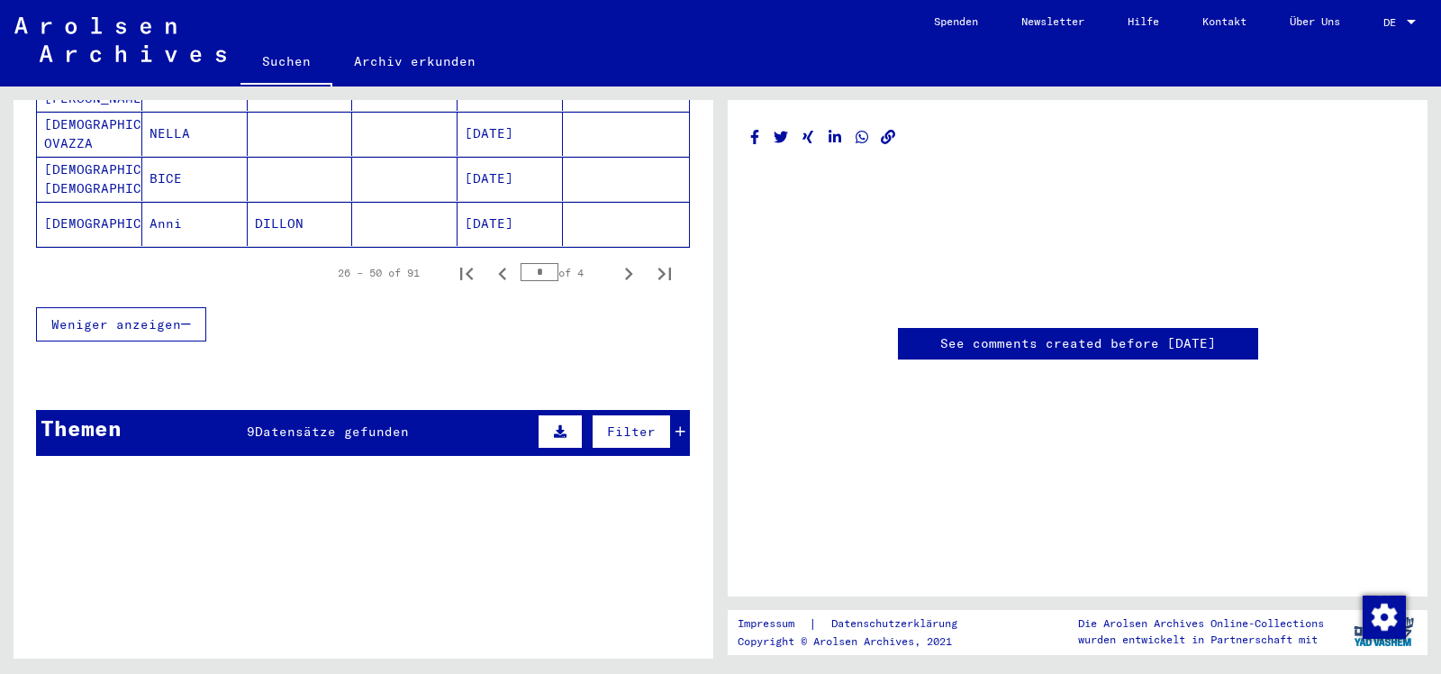
scroll to position [1269, 0]
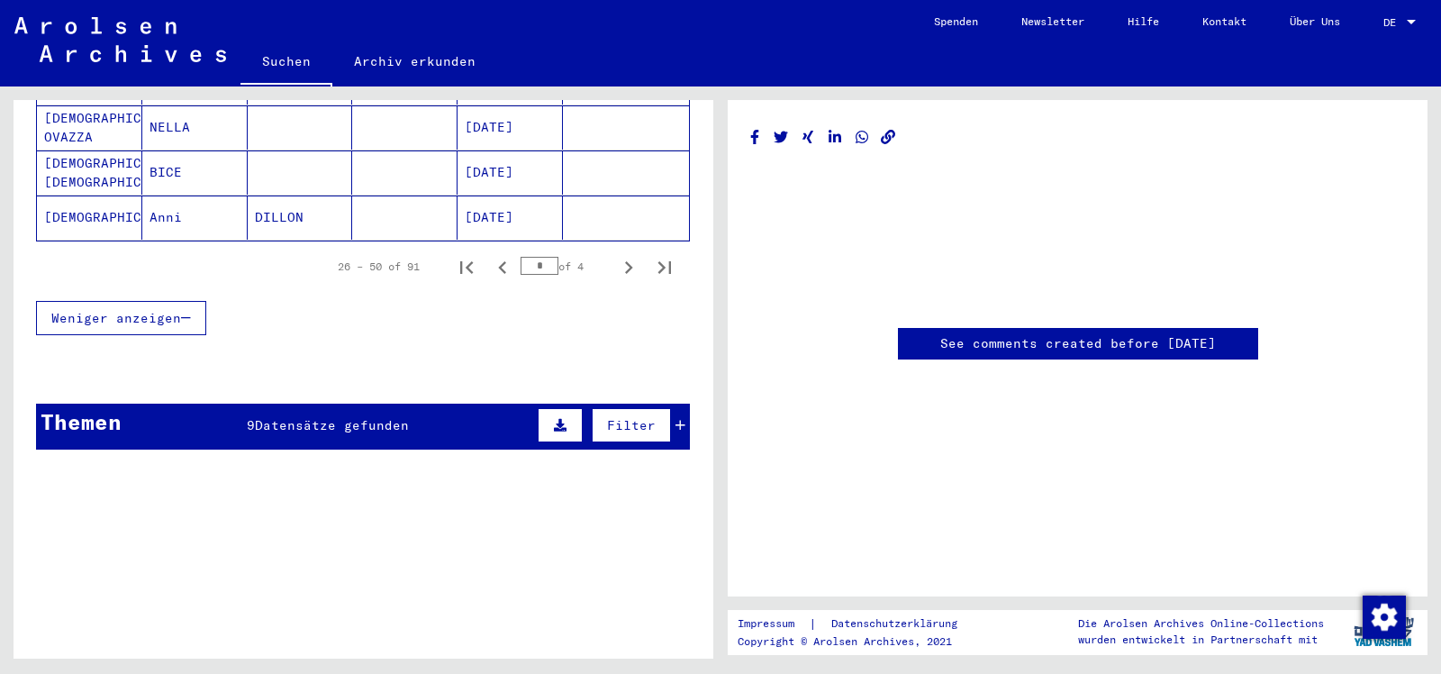
click at [562, 419] on icon at bounding box center [560, 425] width 13 height 13
click at [54, 457] on button at bounding box center [64, 474] width 58 height 34
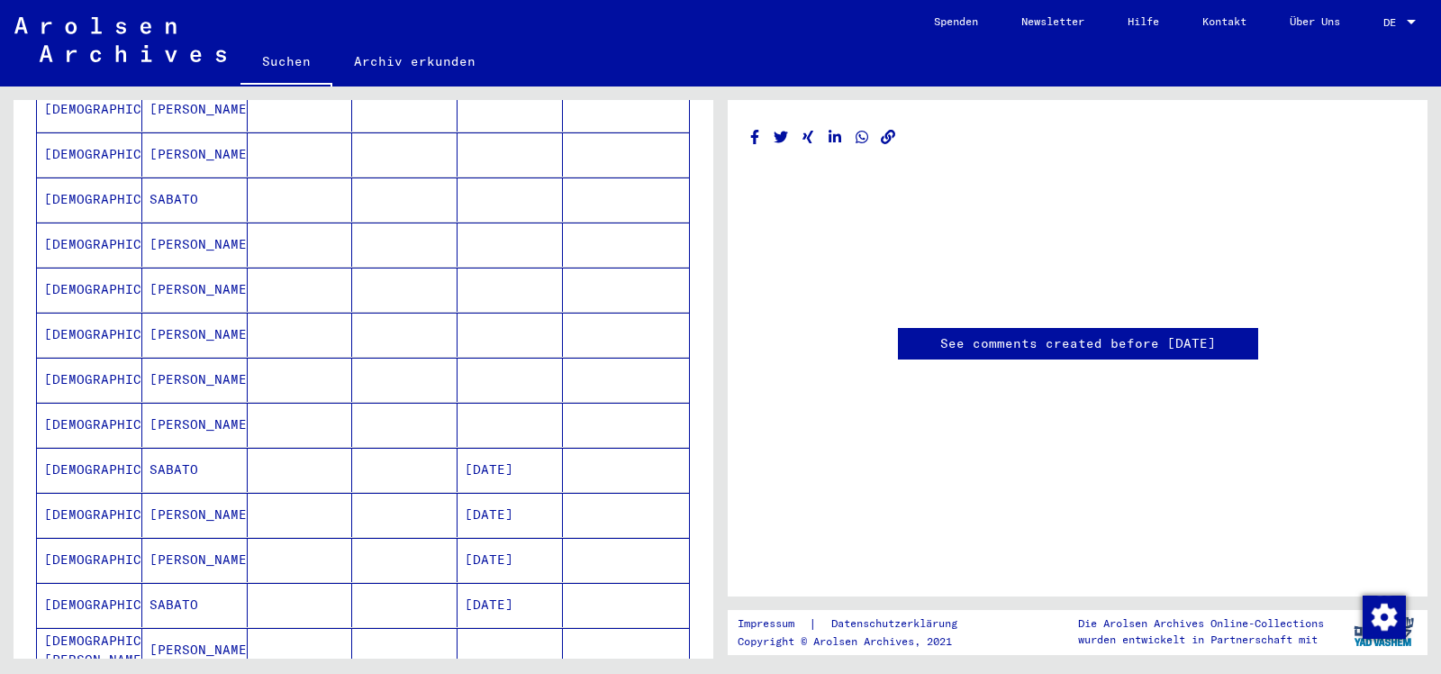
scroll to position [603, 0]
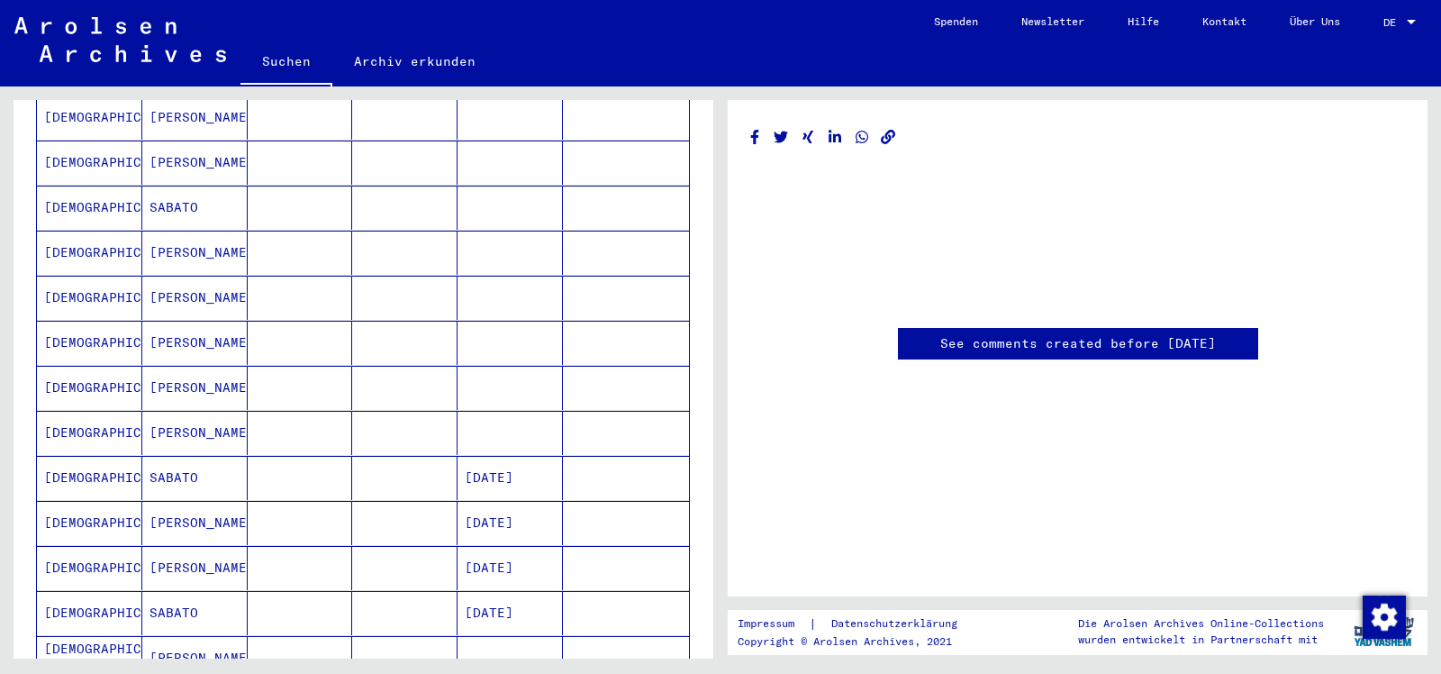
click at [194, 186] on mat-cell "SABATO" at bounding box center [194, 208] width 105 height 44
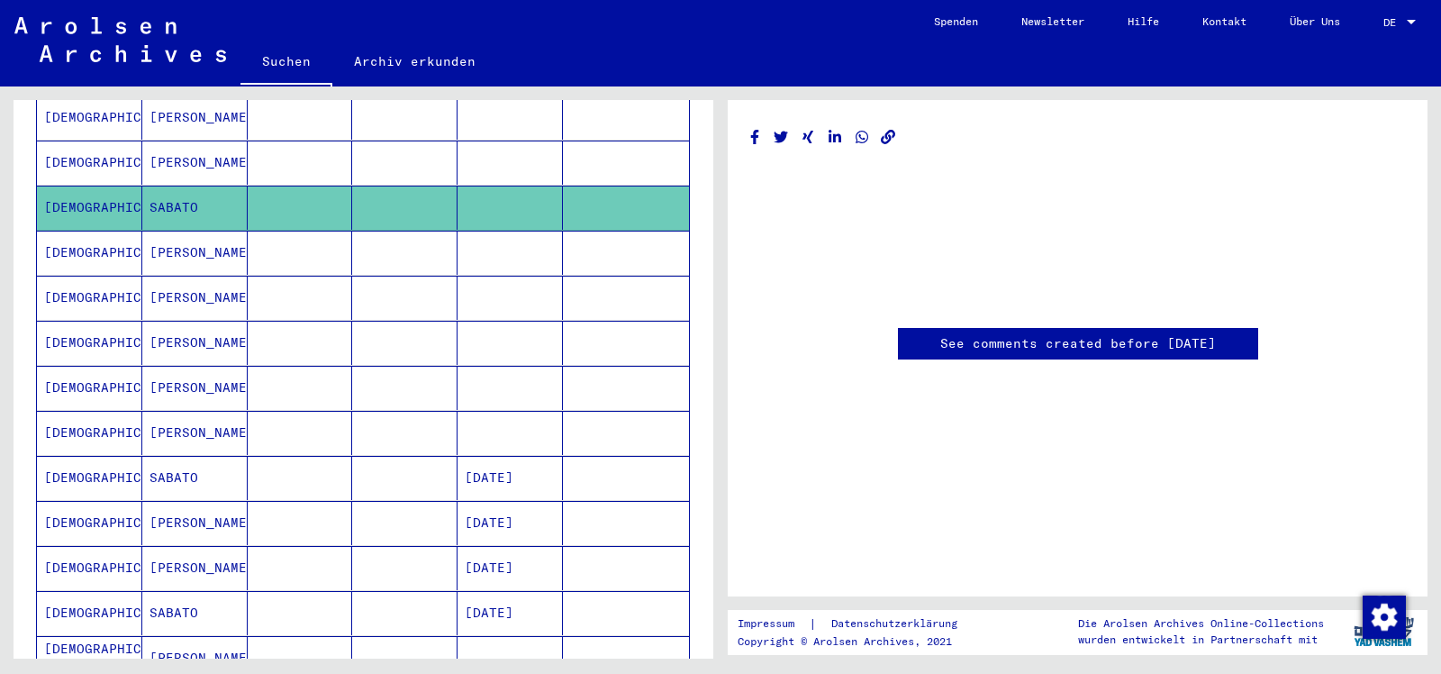
click at [194, 186] on mat-cell "SABATO" at bounding box center [194, 208] width 105 height 44
click at [170, 140] on mat-cell "[PERSON_NAME]" at bounding box center [194, 162] width 105 height 44
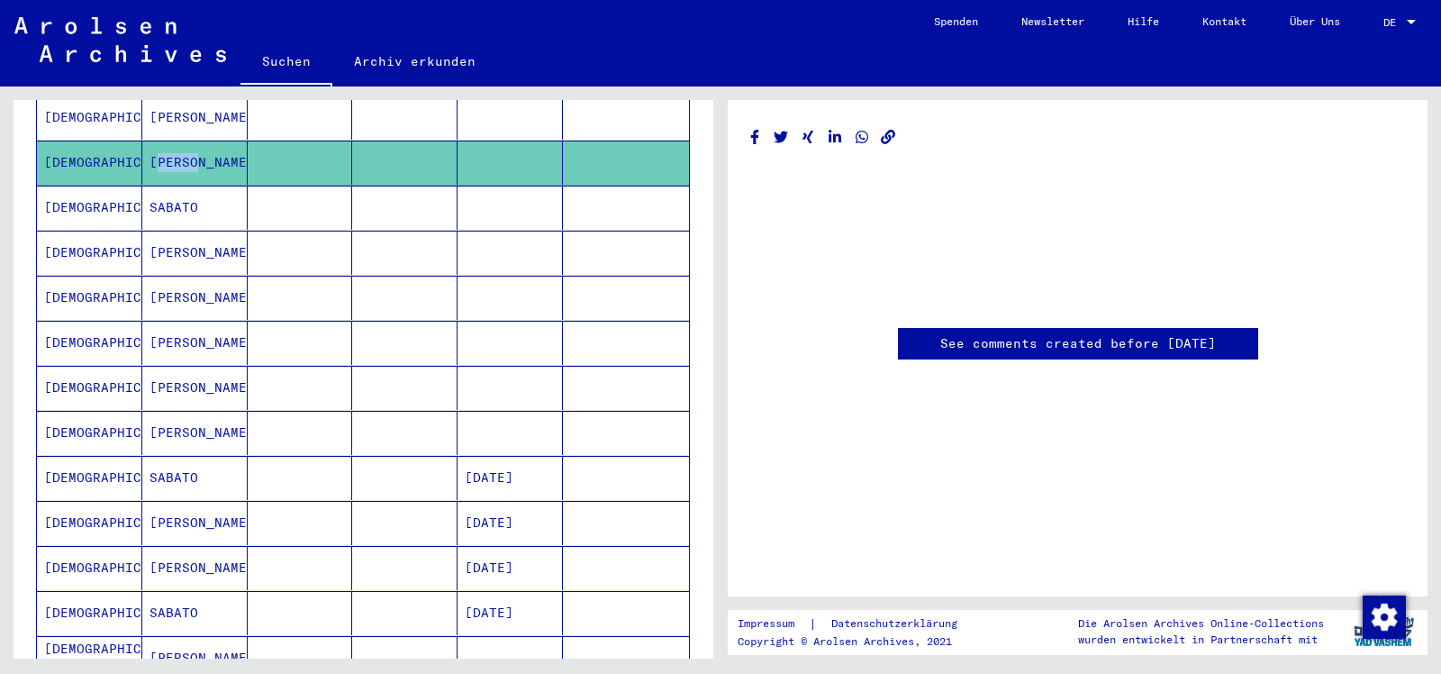
click at [170, 140] on mat-cell "[PERSON_NAME]" at bounding box center [194, 162] width 105 height 44
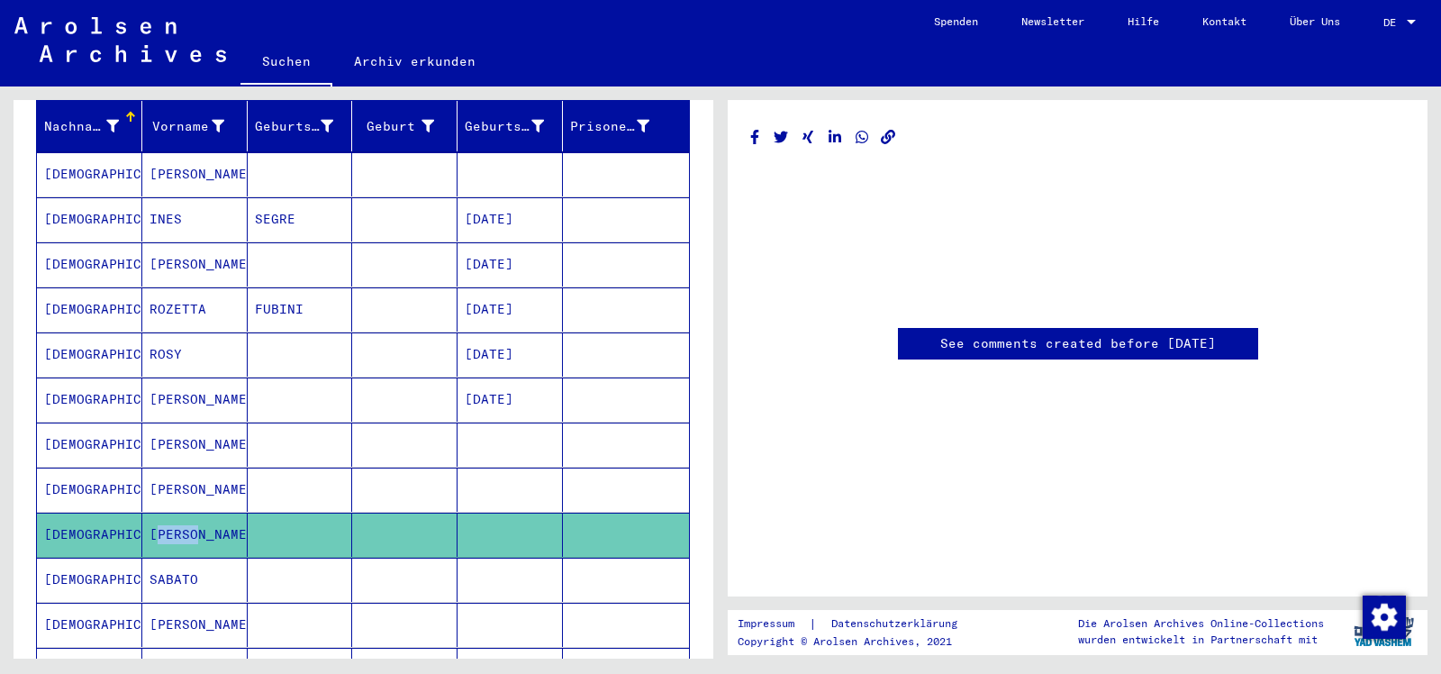
scroll to position [221, 0]
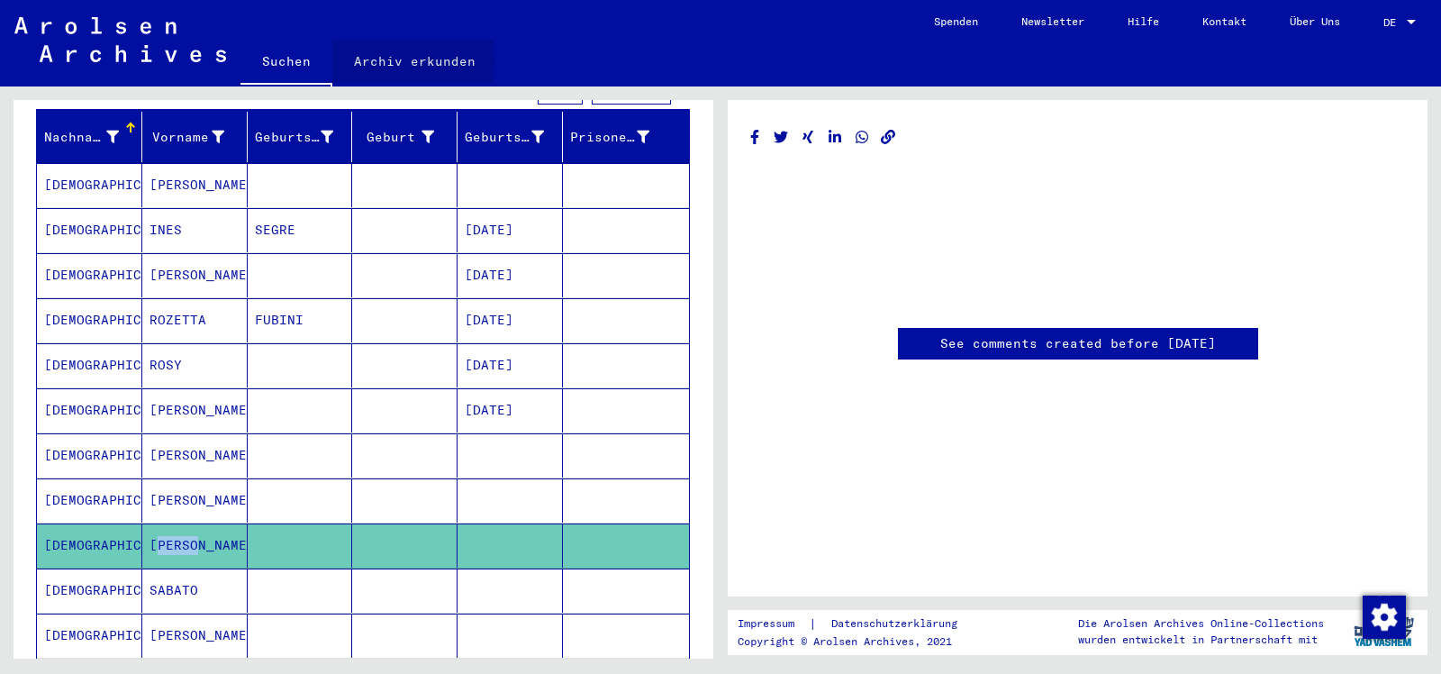
click at [381, 61] on link "Archiv erkunden" at bounding box center [414, 61] width 165 height 43
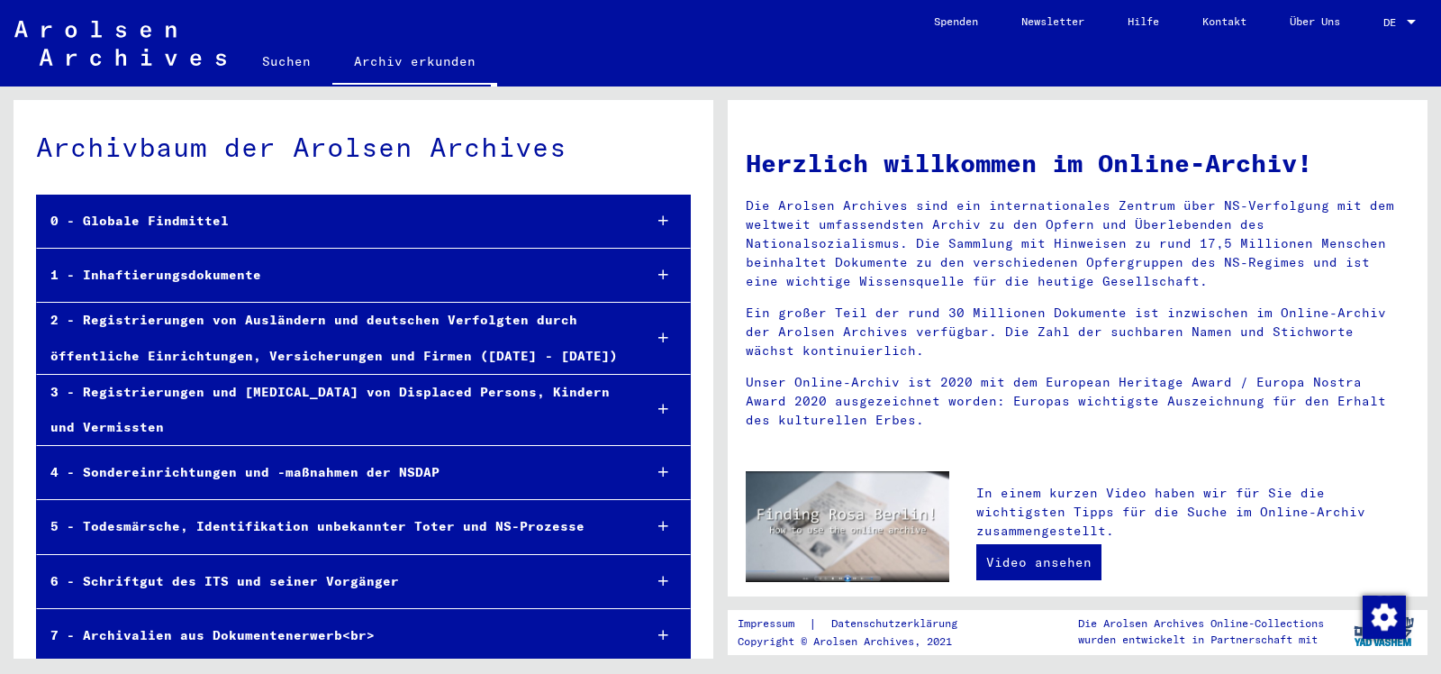
drag, startPoint x: 1432, startPoint y: 154, endPoint x: 1423, endPoint y: 136, distance: 20.1
click at [1423, 136] on div "Herzlich willkommen im Online-Archiv! Die Arolsen Archives sind ein internation…" at bounding box center [1081, 372] width 720 height 572
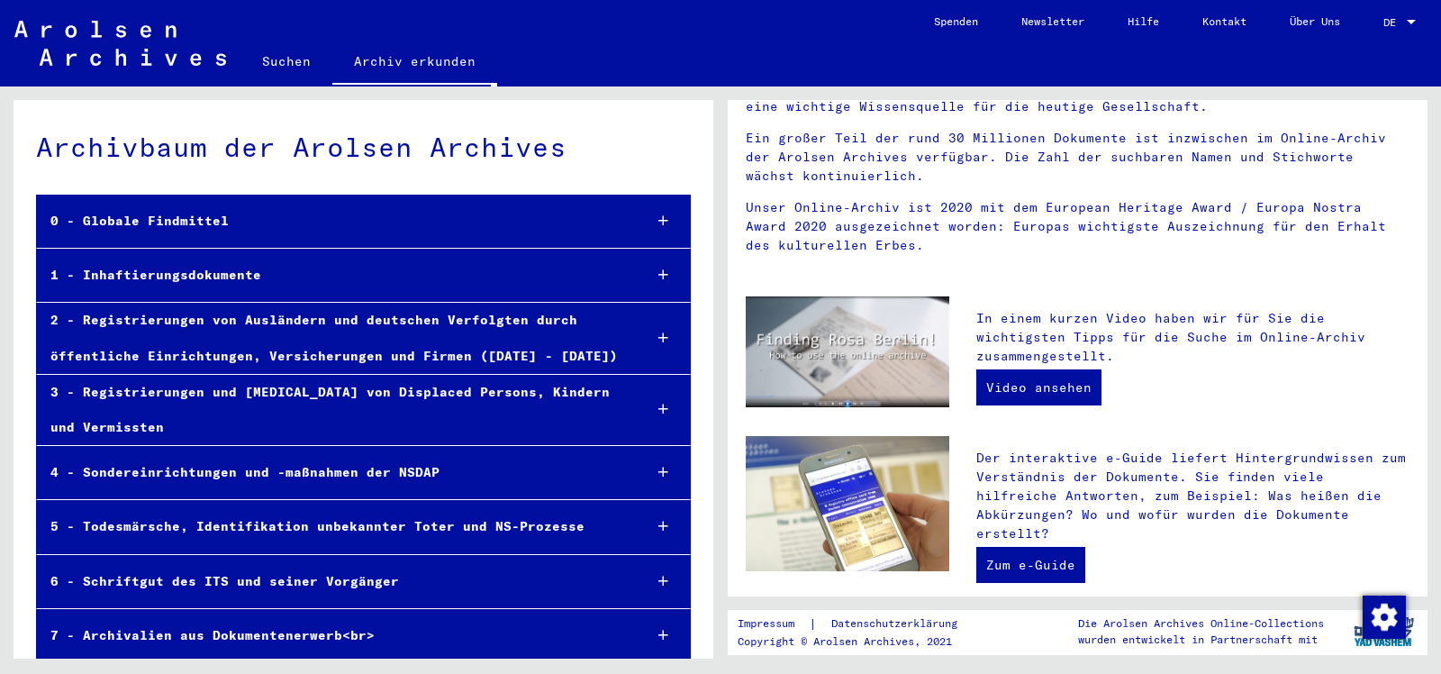
scroll to position [207, 0]
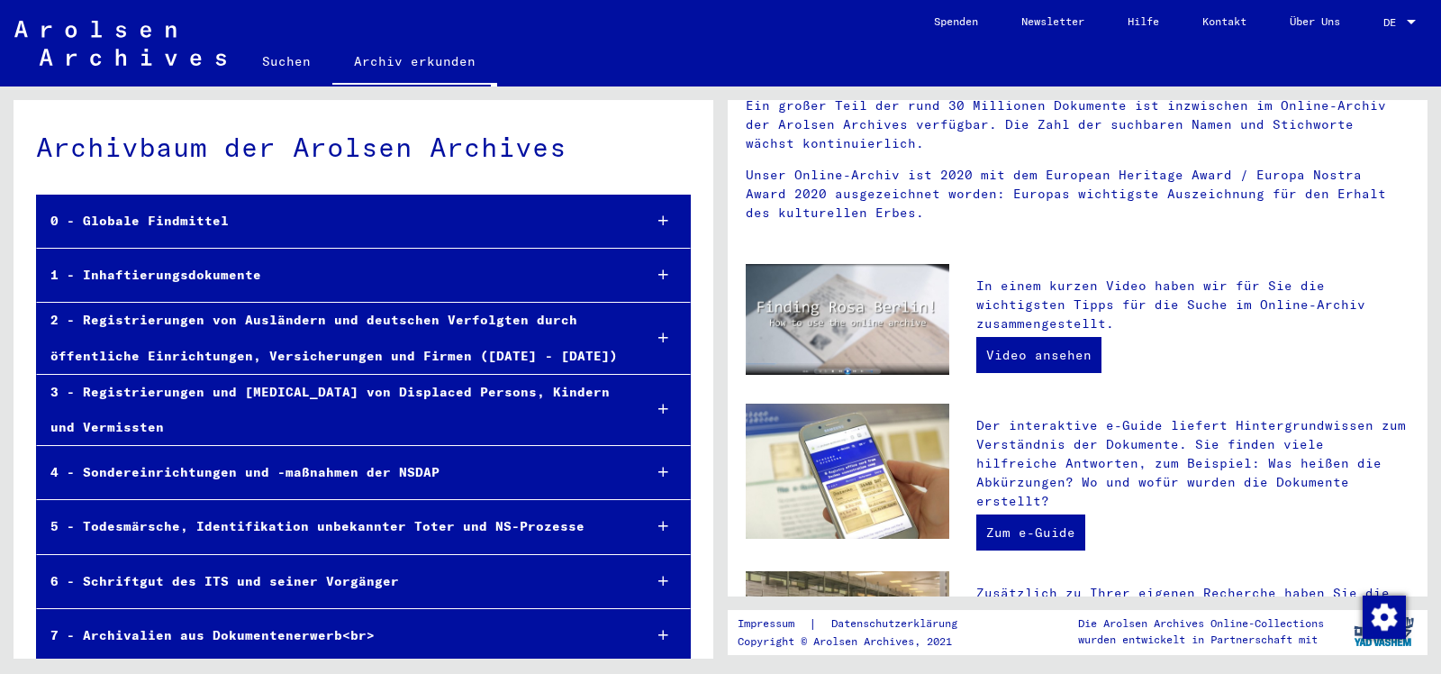
click at [176, 271] on div "1 - Inhaftierungsdokumente" at bounding box center [332, 275] width 591 height 35
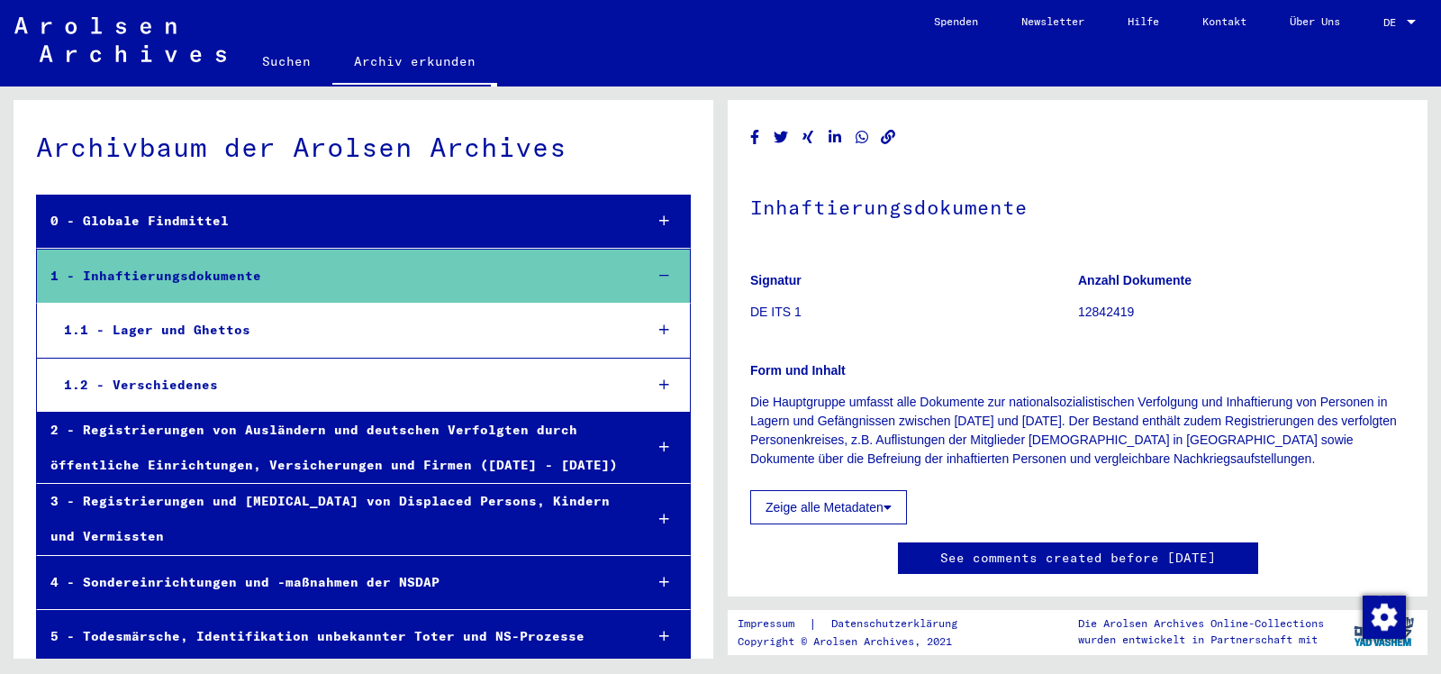
click at [233, 328] on div "1.1 - Lager und Ghettos" at bounding box center [339, 329] width 578 height 35
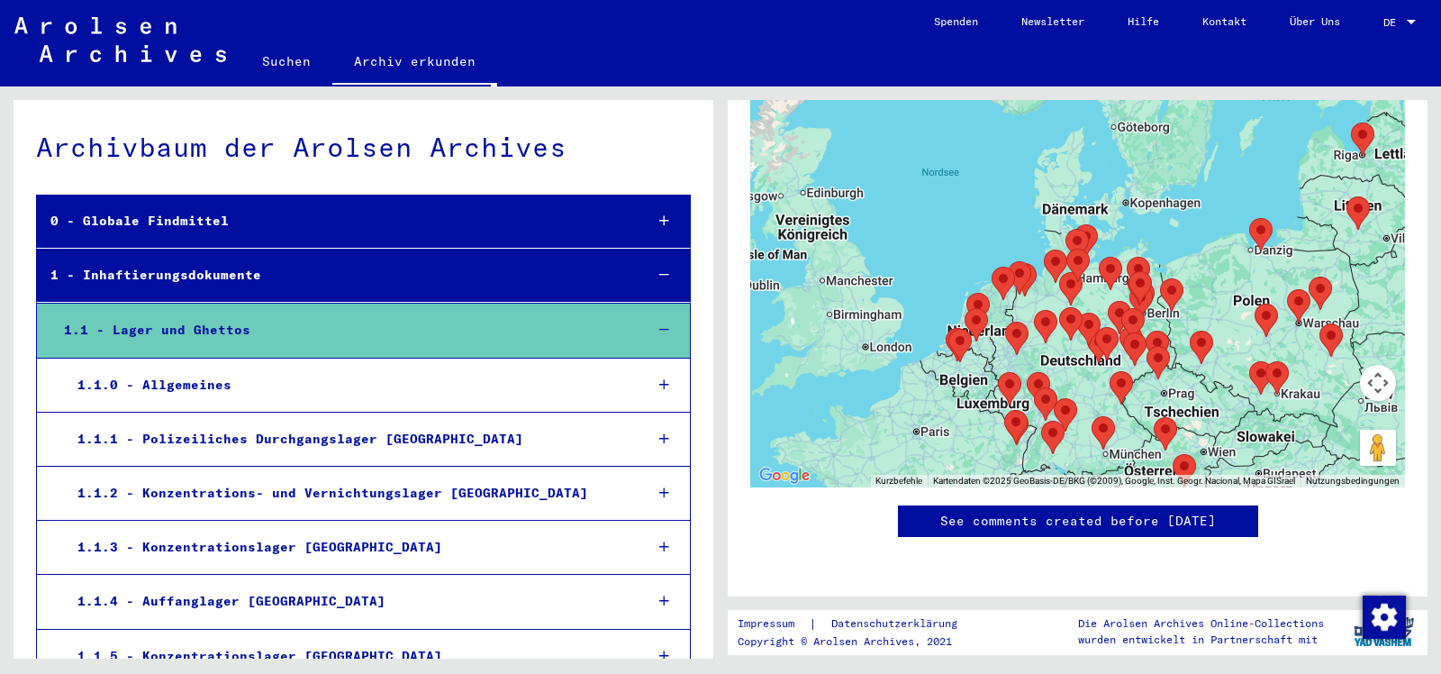
scroll to position [1835, 0]
click at [196, 224] on div "0 - Globale Findmittel" at bounding box center [333, 221] width 592 height 35
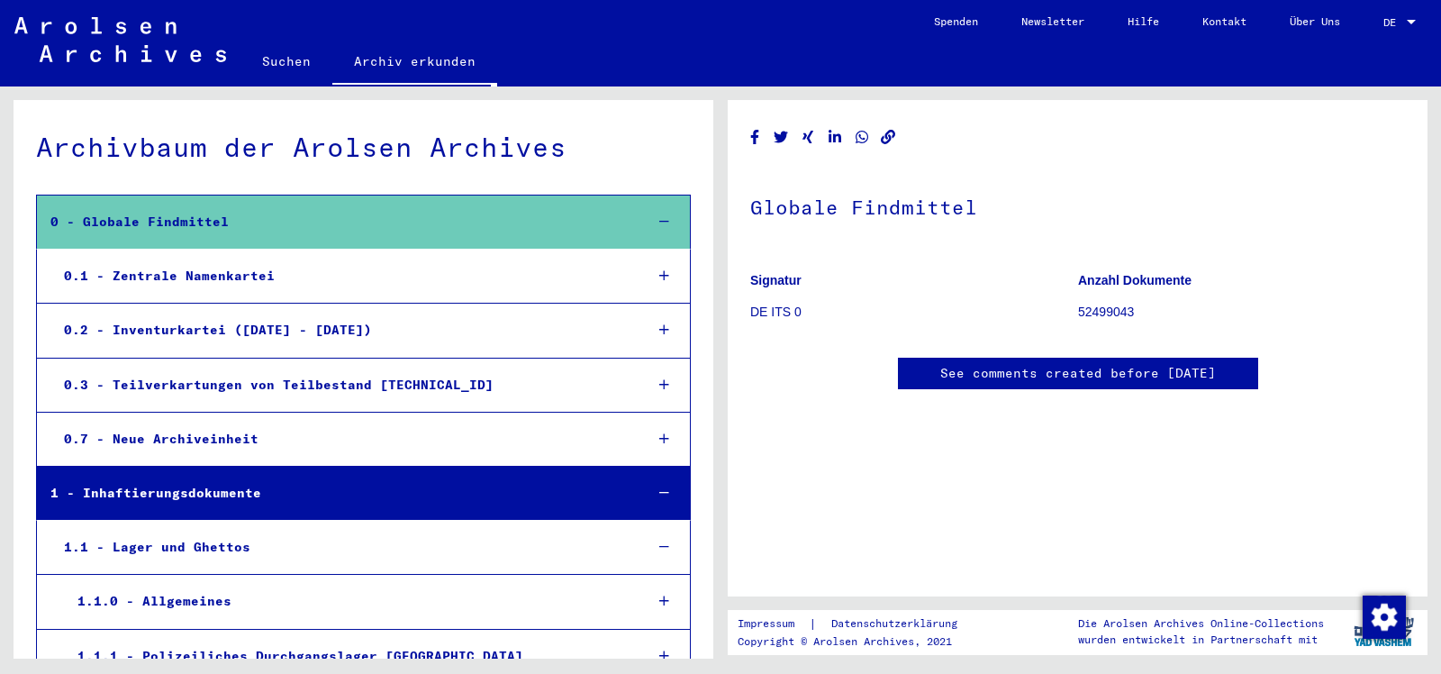
scroll to position [279, 0]
click at [290, 52] on link "Suchen" at bounding box center [286, 61] width 92 height 43
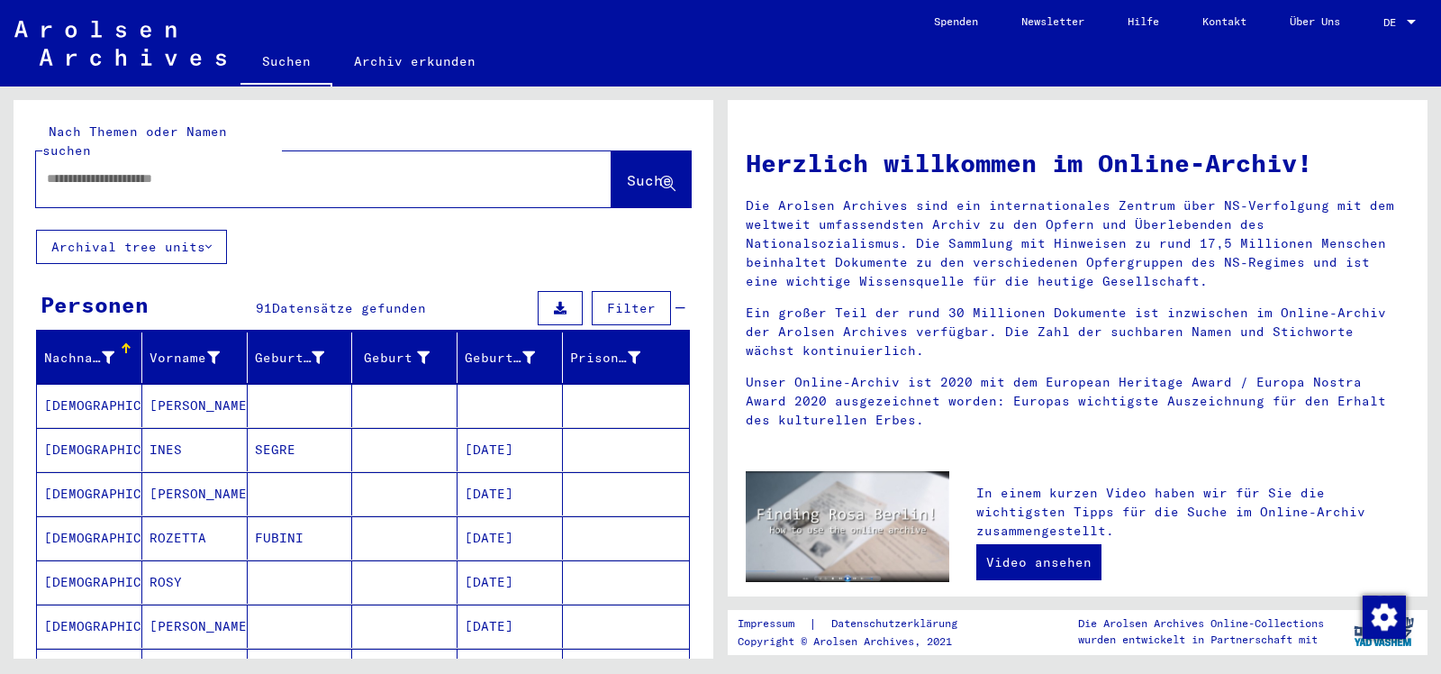
click at [226, 140] on mat-label "Nach Themen oder Namen suchen" at bounding box center [134, 140] width 185 height 35
click at [221, 169] on input "text" at bounding box center [302, 178] width 511 height 19
type input "**********"
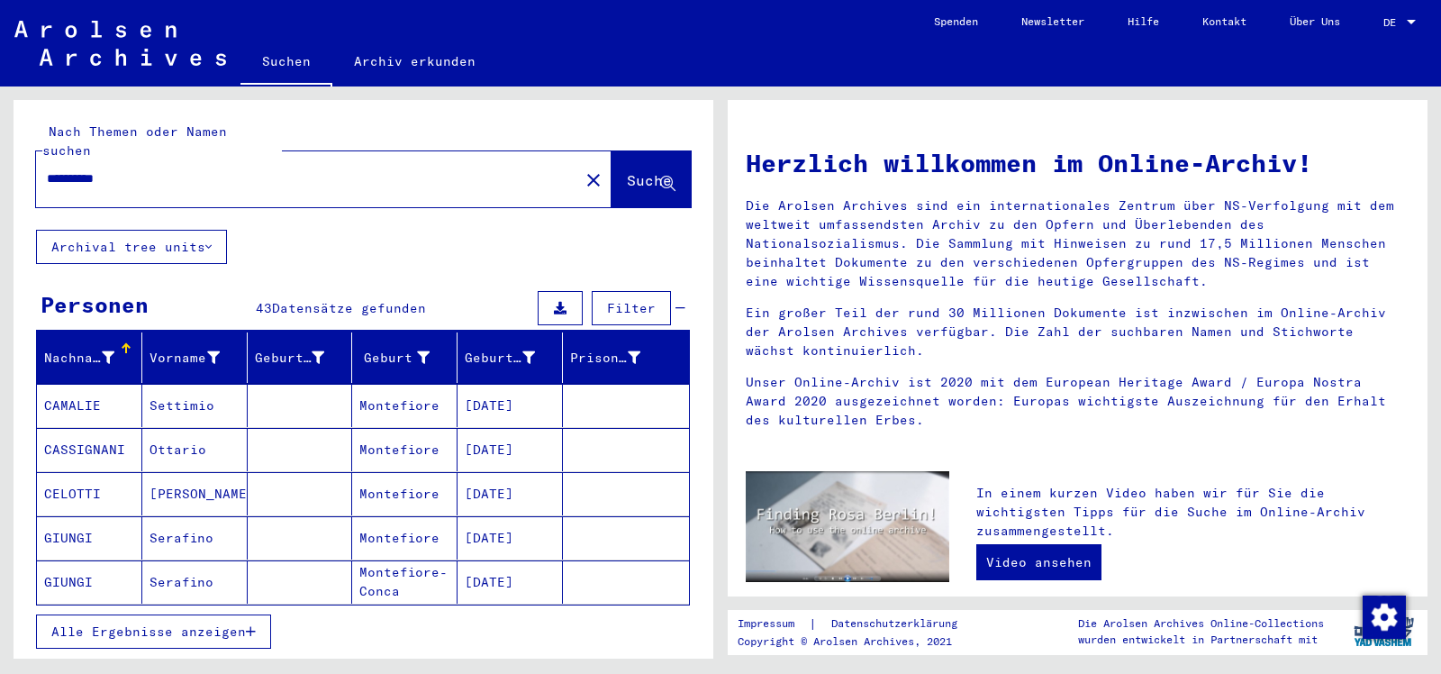
click at [173, 623] on span "Alle Ergebnisse anzeigen" at bounding box center [148, 631] width 195 height 16
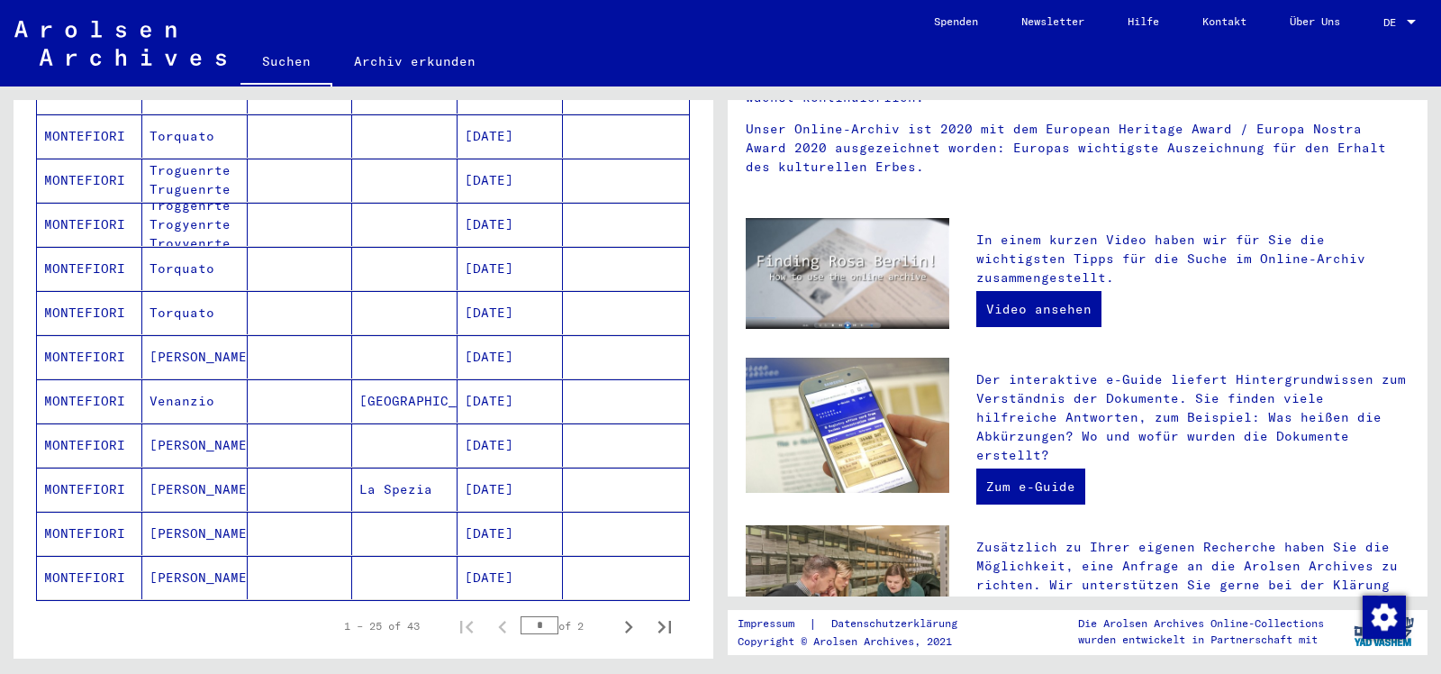
scroll to position [889, 0]
click at [377, 377] on mat-cell "[GEOGRAPHIC_DATA]" at bounding box center [404, 398] width 105 height 43
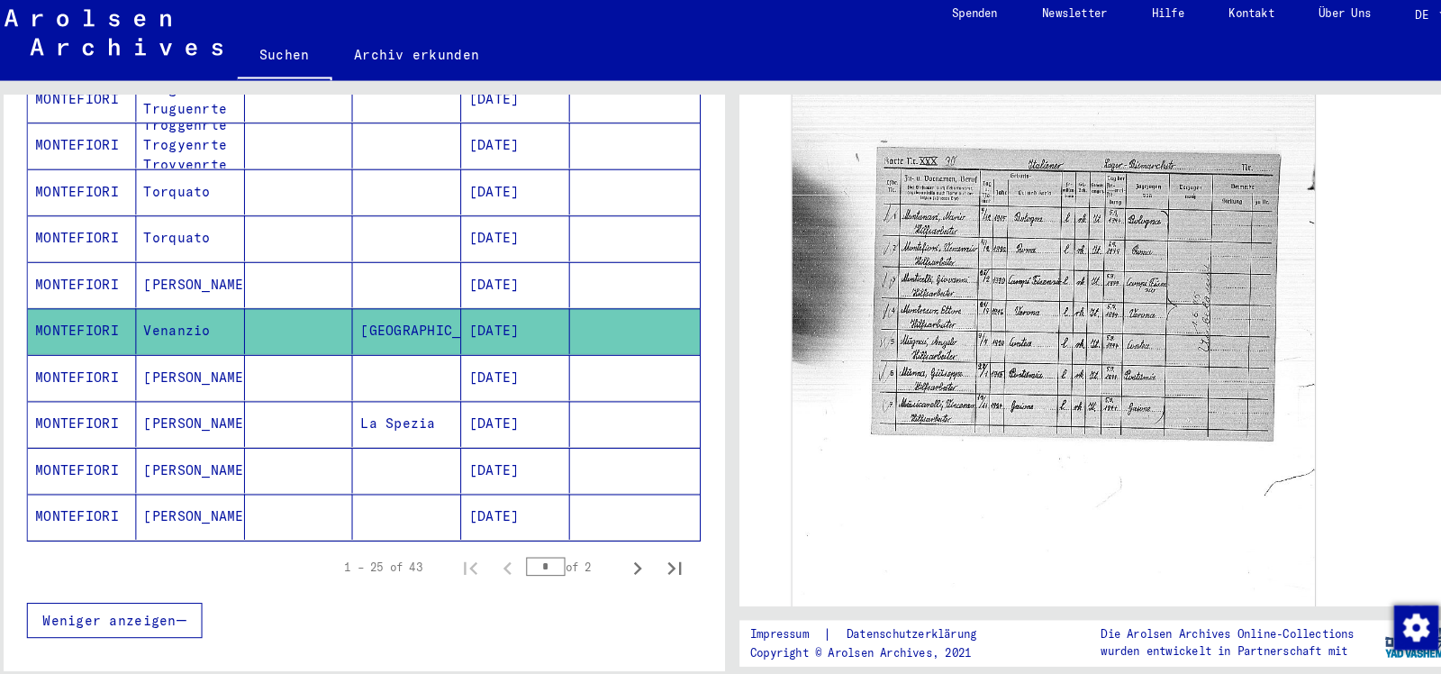
scroll to position [986, 0]
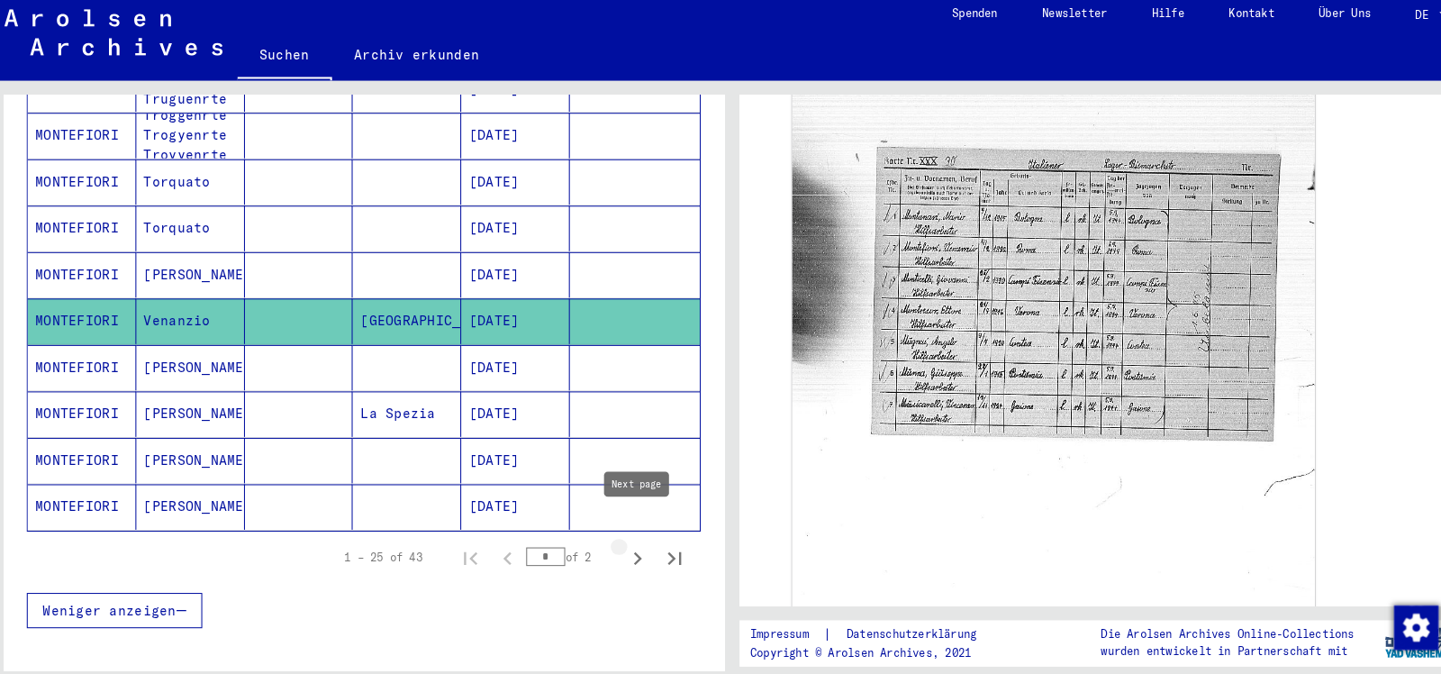
click at [630, 544] on icon "Next page" at bounding box center [629, 550] width 8 height 13
type input "*"
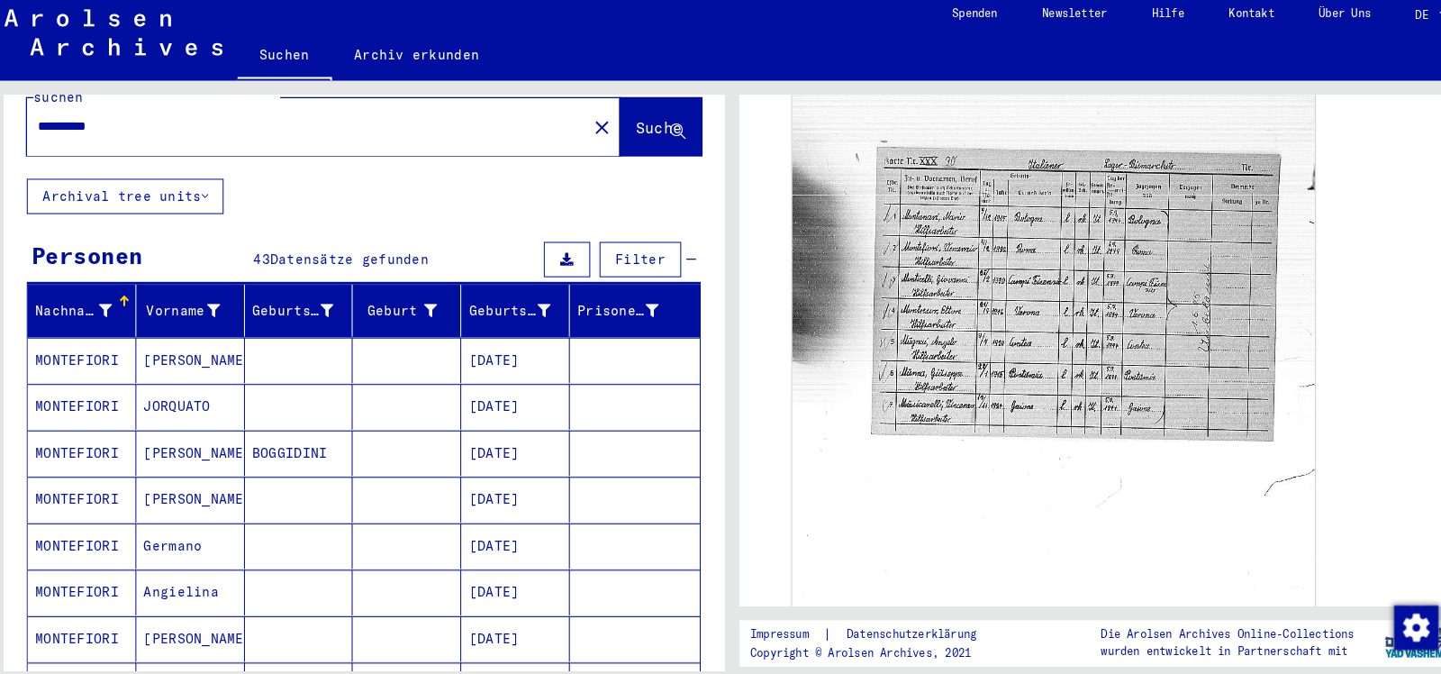
scroll to position [0, 0]
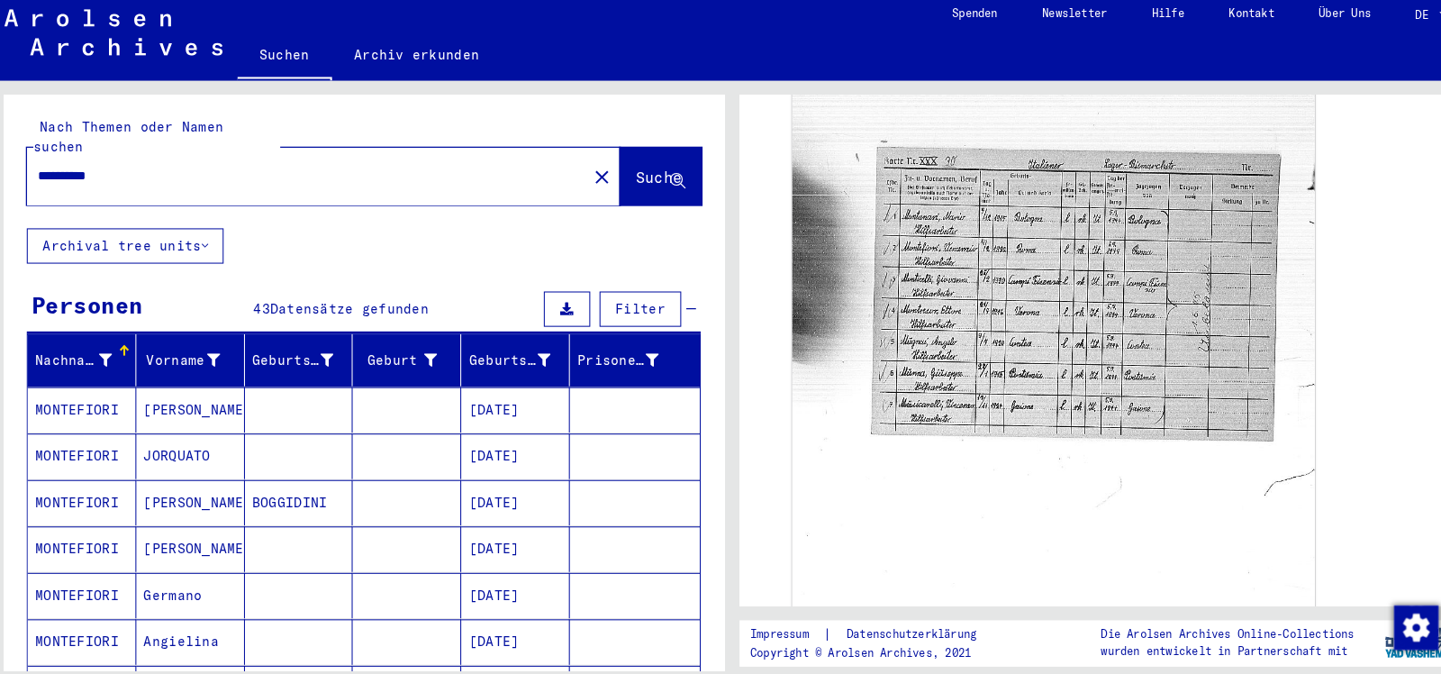
click at [167, 384] on mat-cell "[PERSON_NAME]" at bounding box center [194, 406] width 105 height 44
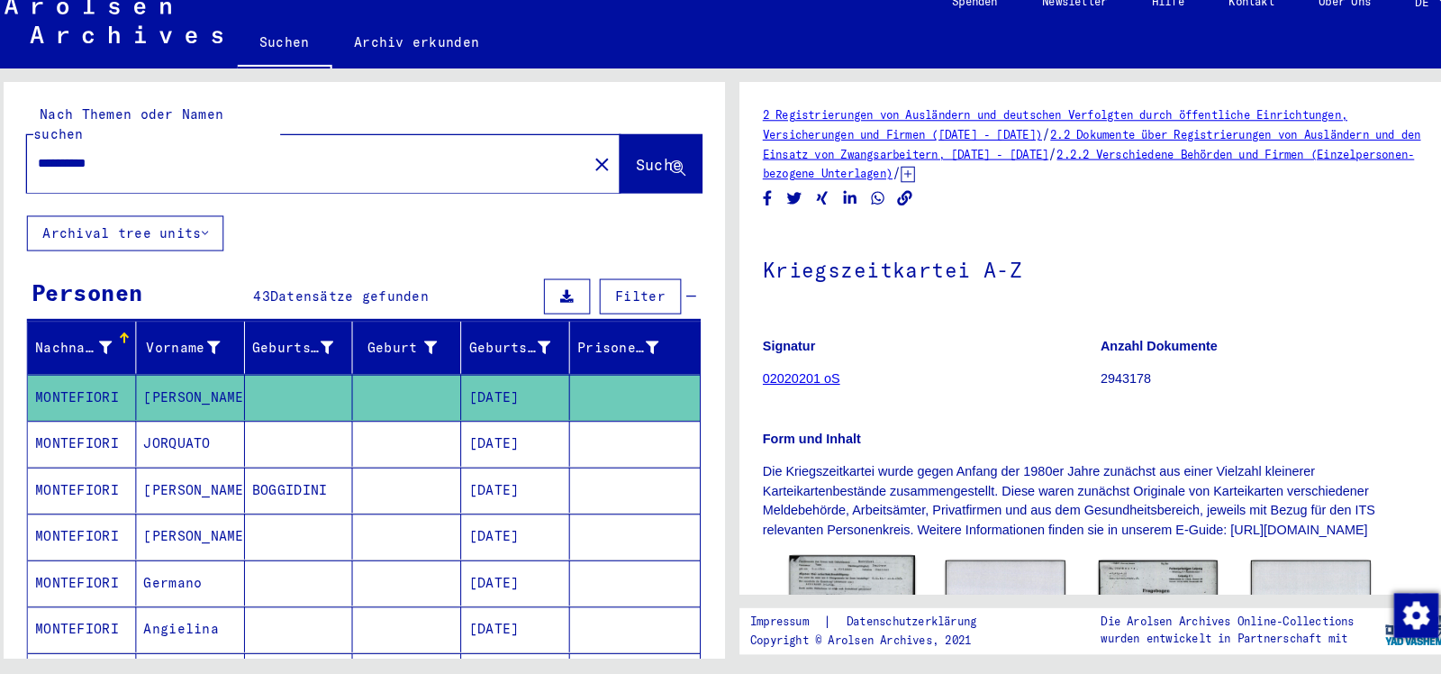
click at [868, 579] on img at bounding box center [837, 645] width 122 height 172
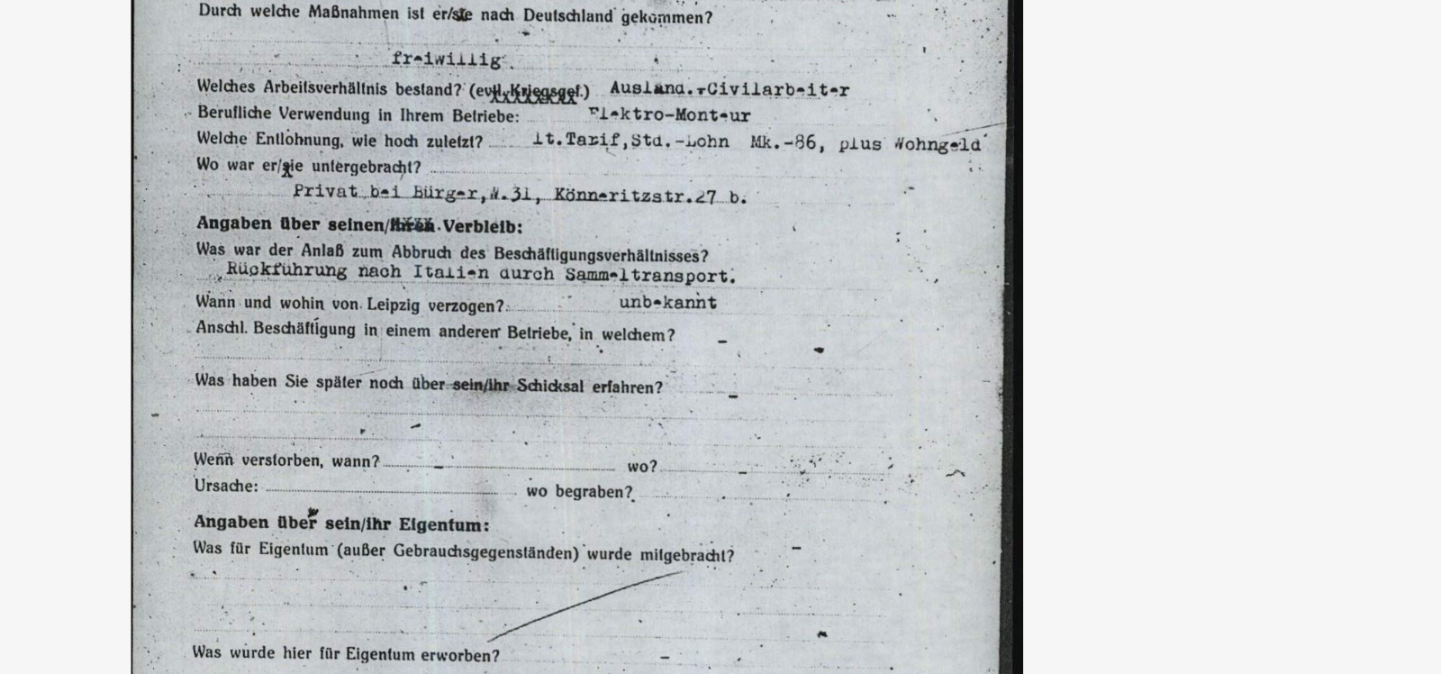
drag, startPoint x: 813, startPoint y: 208, endPoint x: 833, endPoint y: 246, distance: 42.7
click at [833, 246] on img at bounding box center [720, 291] width 1030 height 493
